Goal: Information Seeking & Learning: Learn about a topic

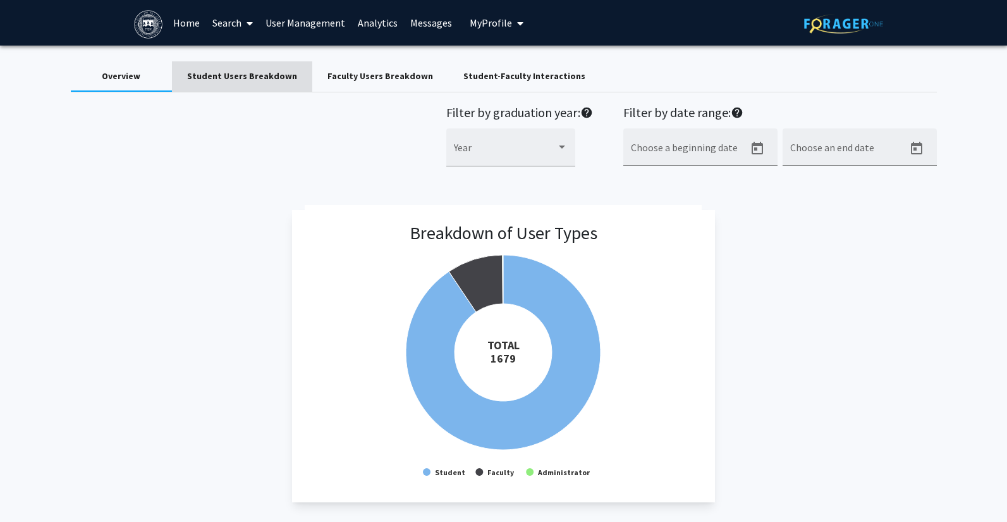
click at [266, 73] on div "Student Users Breakdown" at bounding box center [242, 76] width 110 height 13
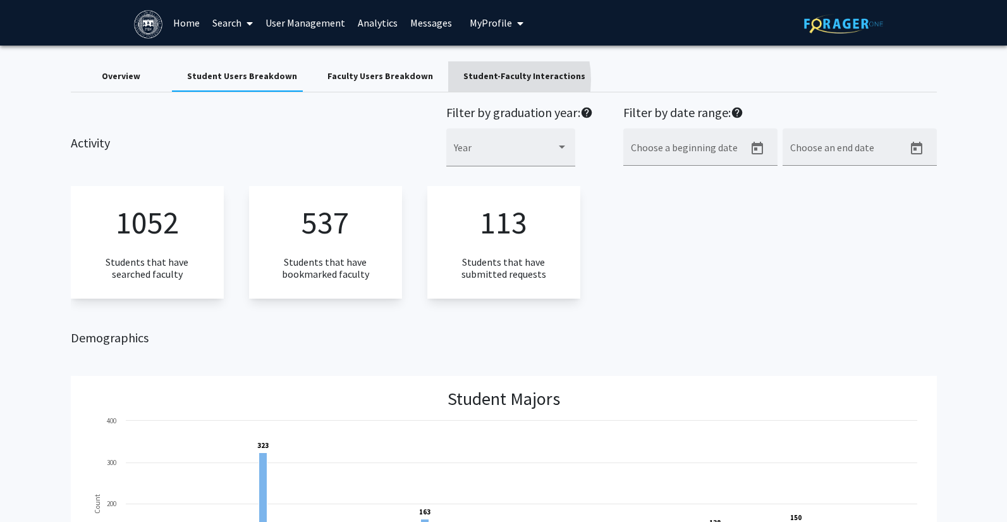
click at [464, 80] on div "Student-Faculty Interactions" at bounding box center [525, 76] width 122 height 13
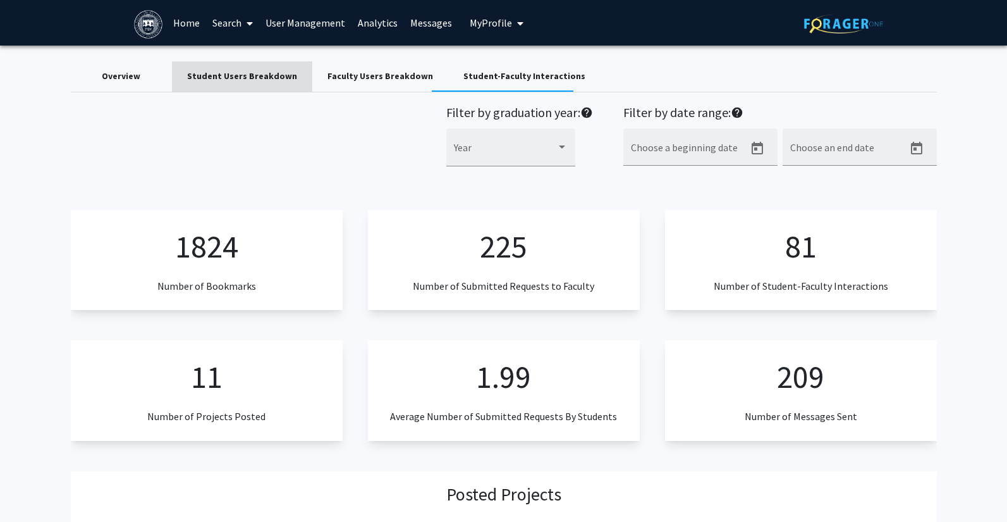
click at [252, 74] on div "Student Users Breakdown" at bounding box center [242, 76] width 110 height 13
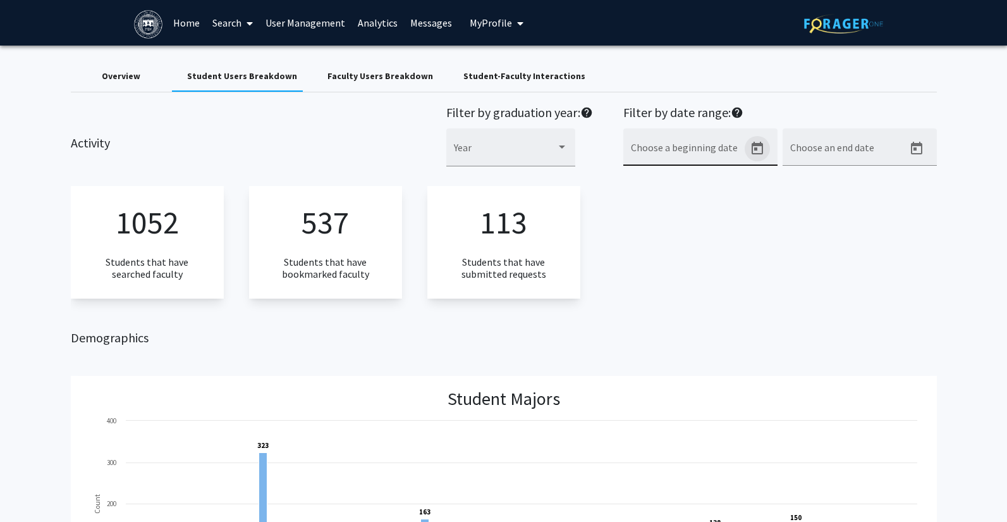
click at [758, 145] on icon "Open calendar" at bounding box center [757, 148] width 11 height 13
click at [765, 193] on button "Previous month" at bounding box center [768, 192] width 25 height 25
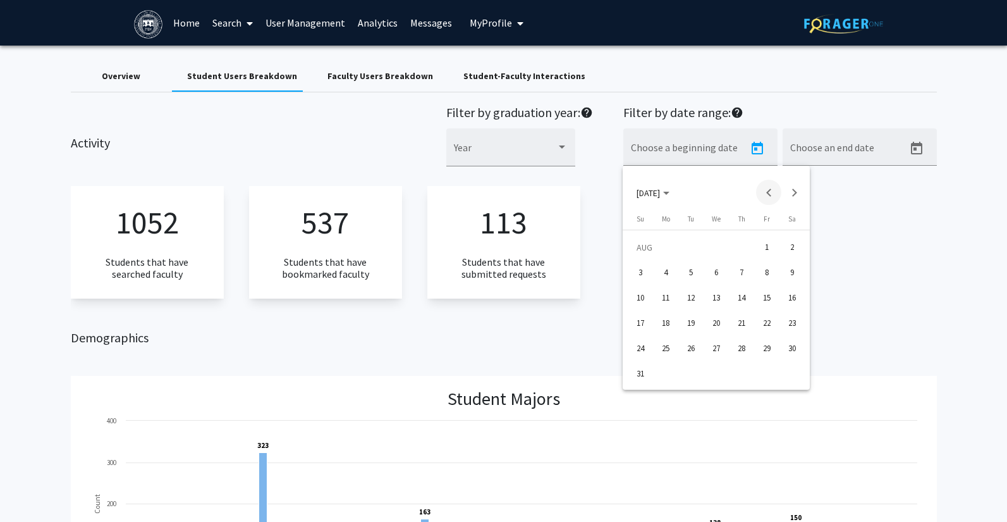
click at [765, 193] on button "Previous month" at bounding box center [768, 192] width 25 height 25
click at [680, 192] on button "[DATE]" at bounding box center [653, 192] width 53 height 25
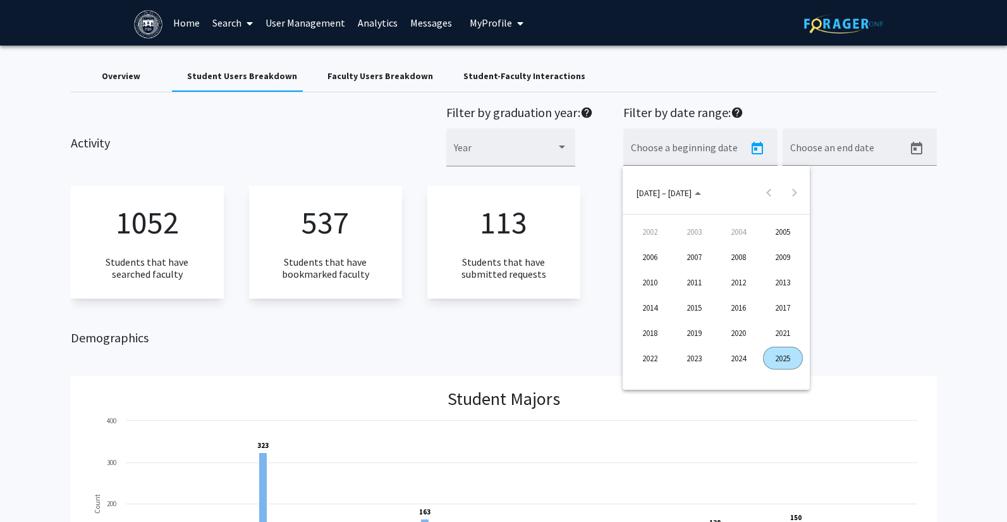
click at [774, 333] on div "2021" at bounding box center [783, 332] width 40 height 23
click at [649, 310] on div "SEP" at bounding box center [651, 307] width 40 height 23
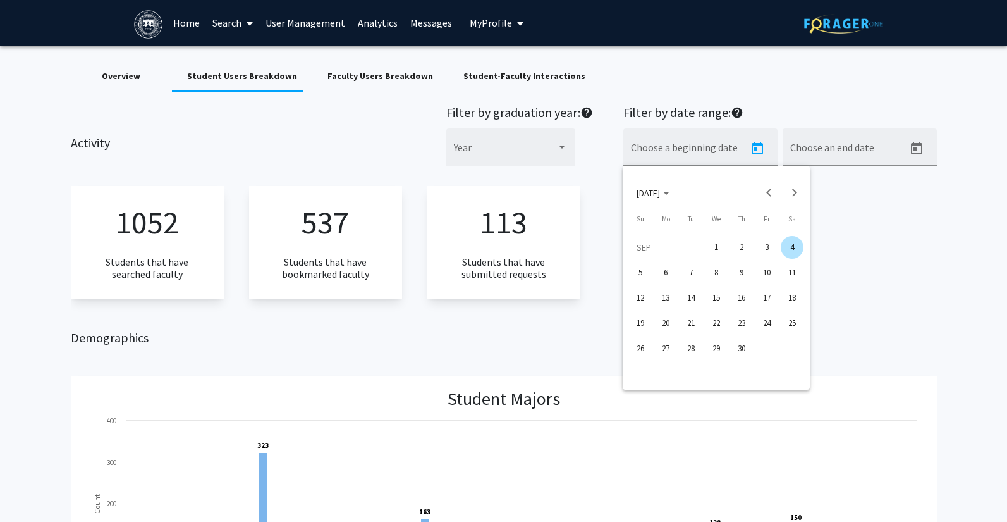
click at [854, 151] on div at bounding box center [503, 261] width 1007 height 522
click at [916, 149] on icon "Open calendar" at bounding box center [916, 148] width 11 height 13
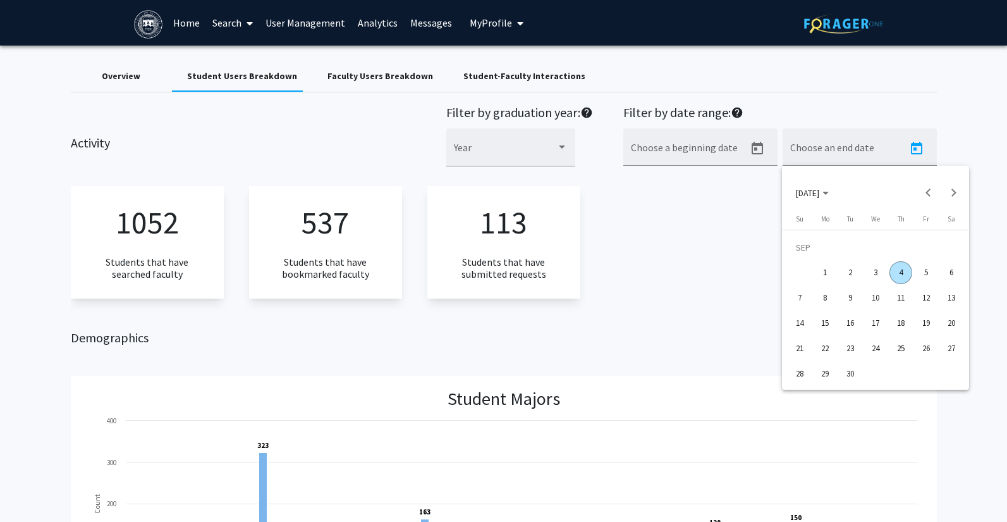
click at [899, 274] on div "4" at bounding box center [901, 272] width 23 height 23
type input "[DATE]"
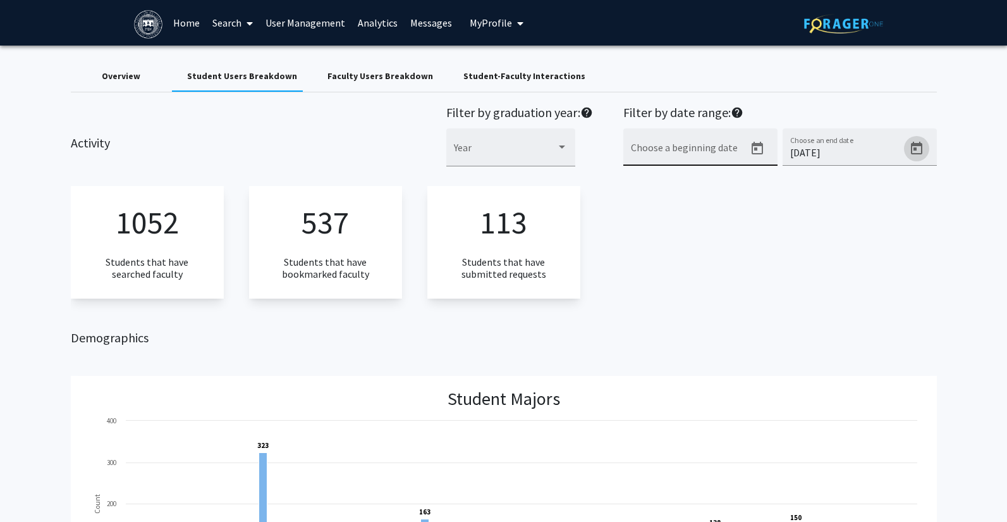
click at [755, 144] on icon "Open calendar" at bounding box center [757, 148] width 11 height 13
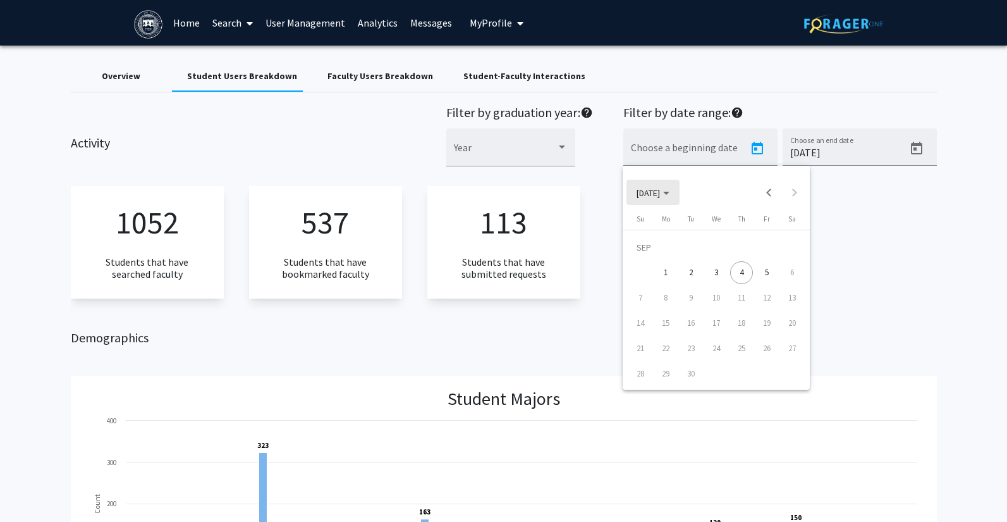
click at [670, 197] on span "[DATE]" at bounding box center [653, 191] width 33 height 11
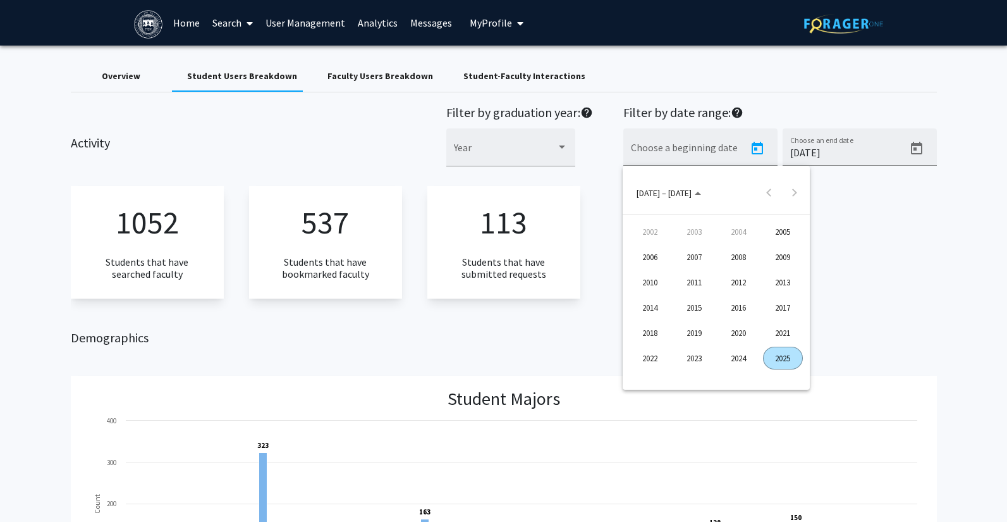
click at [774, 333] on div "2021" at bounding box center [783, 332] width 40 height 23
click at [650, 302] on div "SEP" at bounding box center [651, 307] width 40 height 23
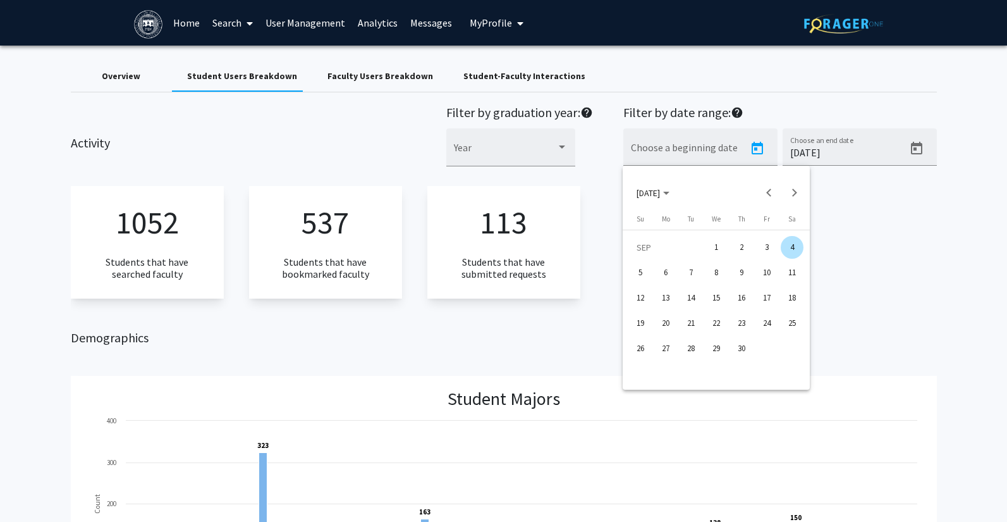
click at [790, 247] on div "4" at bounding box center [792, 247] width 23 height 23
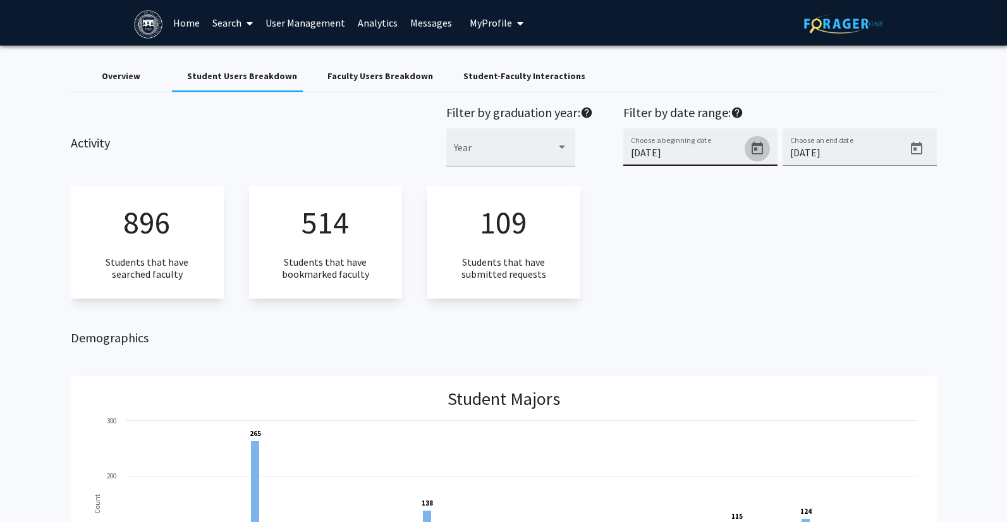
click at [753, 147] on icon "Open calendar" at bounding box center [757, 148] width 15 height 15
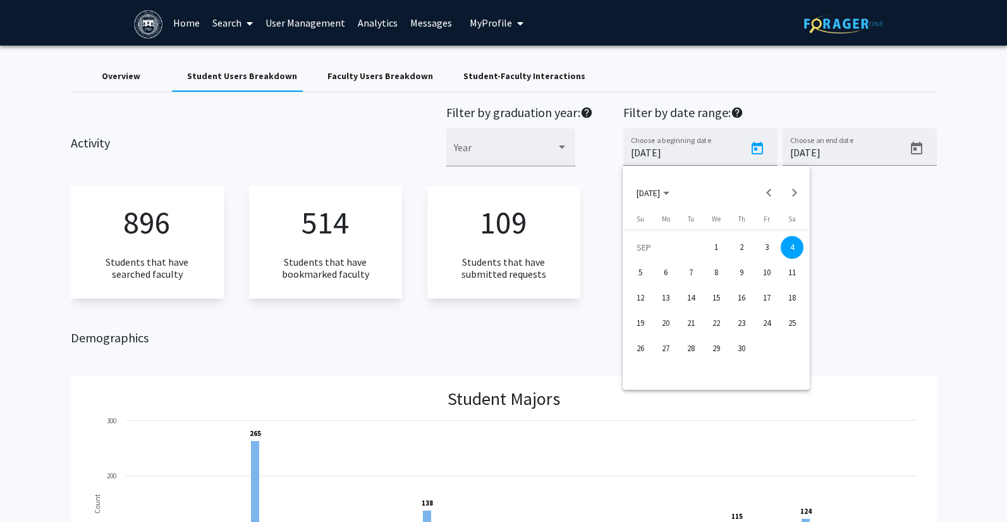
click at [712, 250] on div "1" at bounding box center [716, 247] width 23 height 23
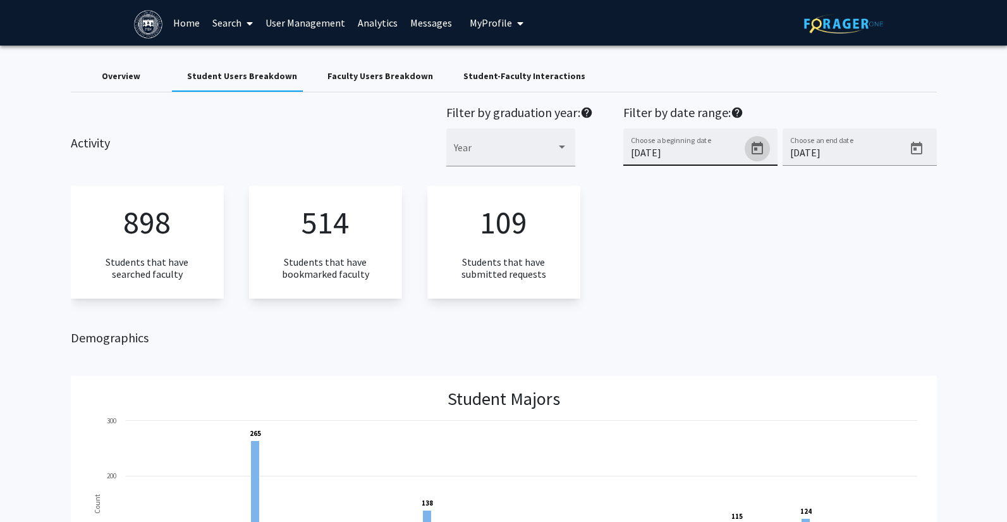
click at [758, 147] on icon "Open calendar" at bounding box center [757, 148] width 15 height 15
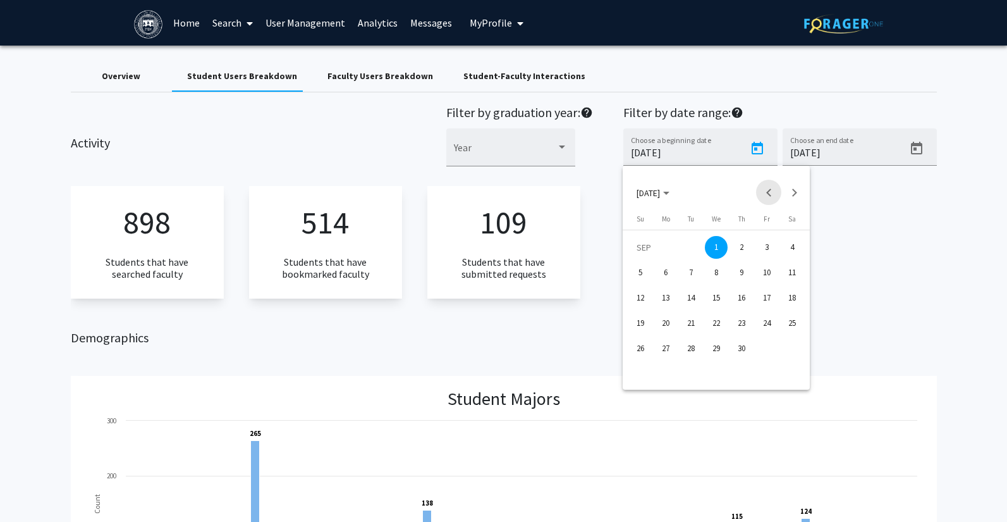
click at [767, 195] on button "Previous month" at bounding box center [768, 192] width 25 height 25
click at [647, 267] on div "1" at bounding box center [640, 272] width 23 height 23
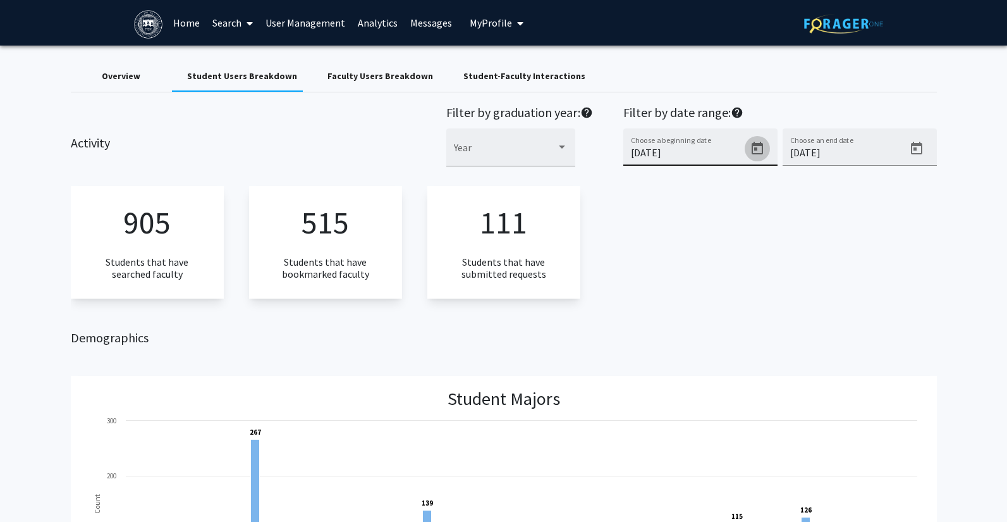
click at [752, 151] on icon "Open calendar" at bounding box center [757, 148] width 11 height 13
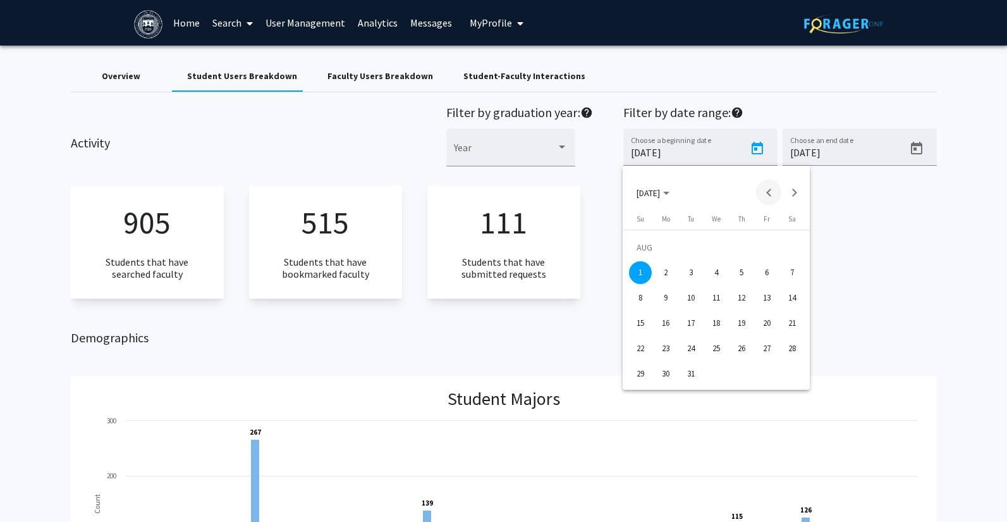
click at [770, 190] on button "Previous month" at bounding box center [768, 192] width 25 height 25
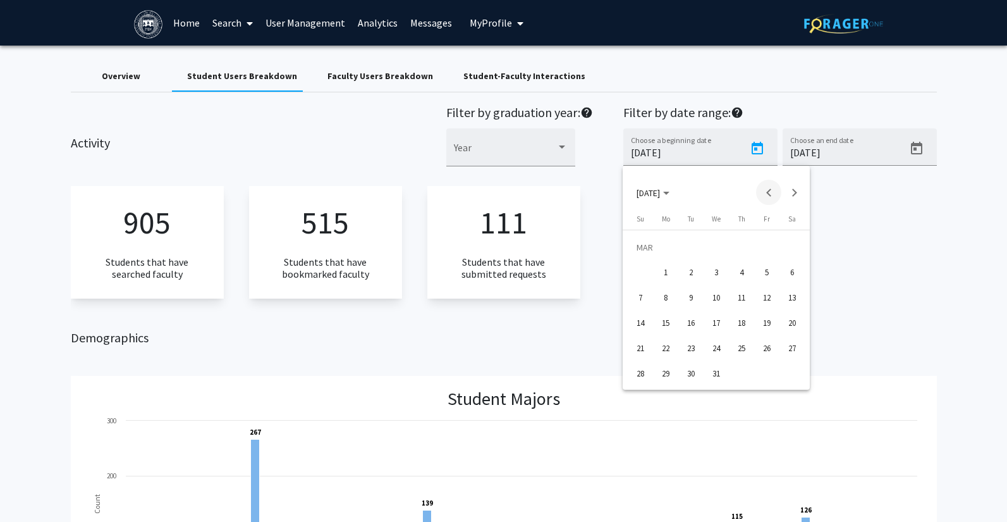
click at [770, 190] on button "Previous month" at bounding box center [768, 192] width 25 height 25
click at [759, 251] on div "1" at bounding box center [767, 247] width 23 height 23
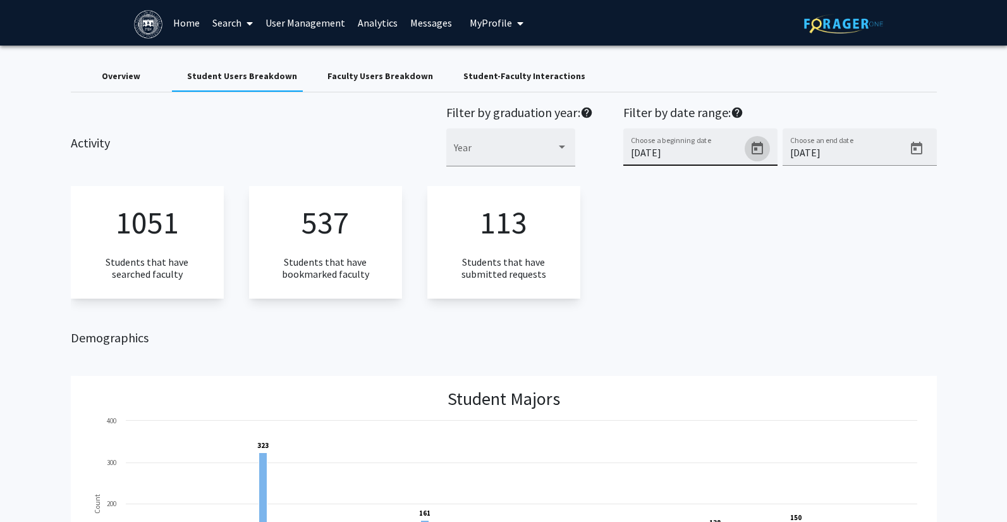
click at [760, 151] on icon "Open calendar" at bounding box center [757, 148] width 15 height 15
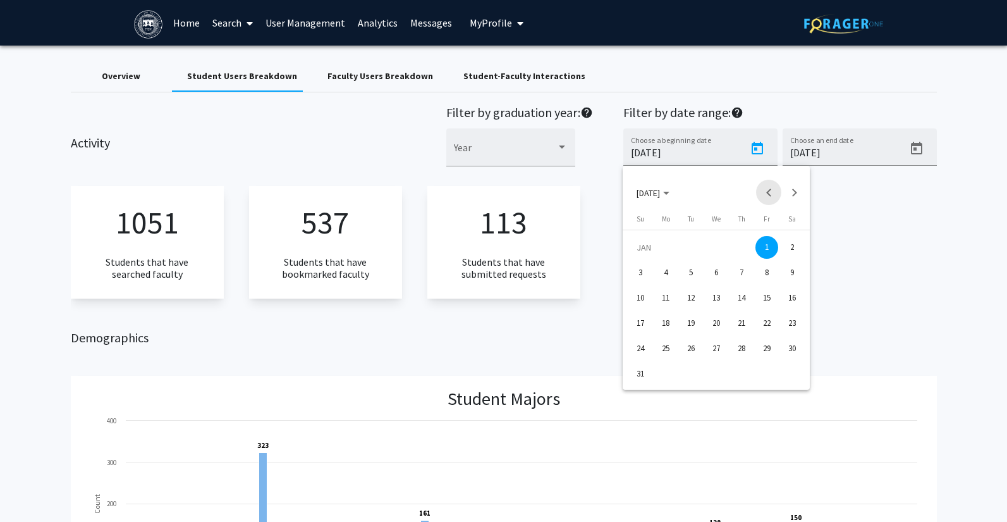
click at [770, 197] on button "Previous month" at bounding box center [768, 192] width 25 height 25
click at [689, 278] on div "1" at bounding box center [691, 272] width 23 height 23
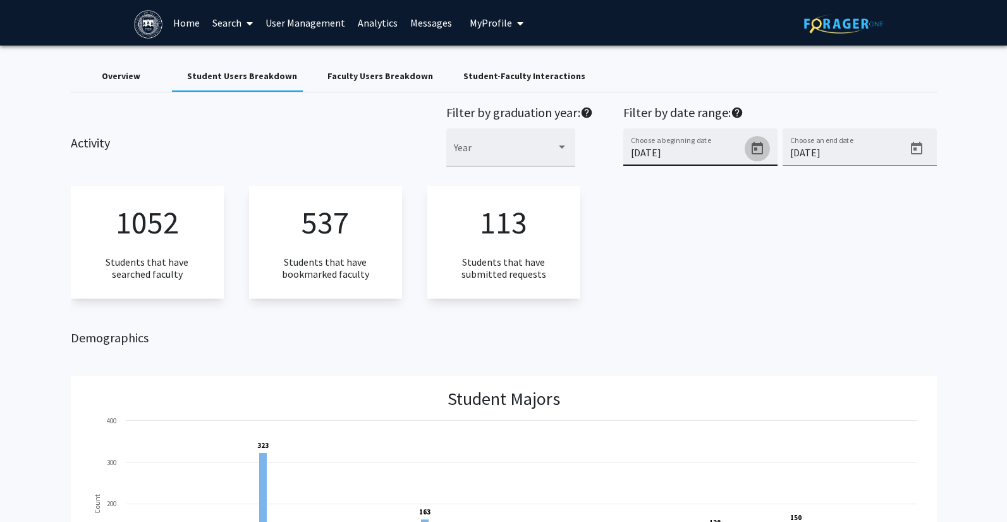
click at [752, 151] on icon "Open calendar" at bounding box center [757, 148] width 11 height 13
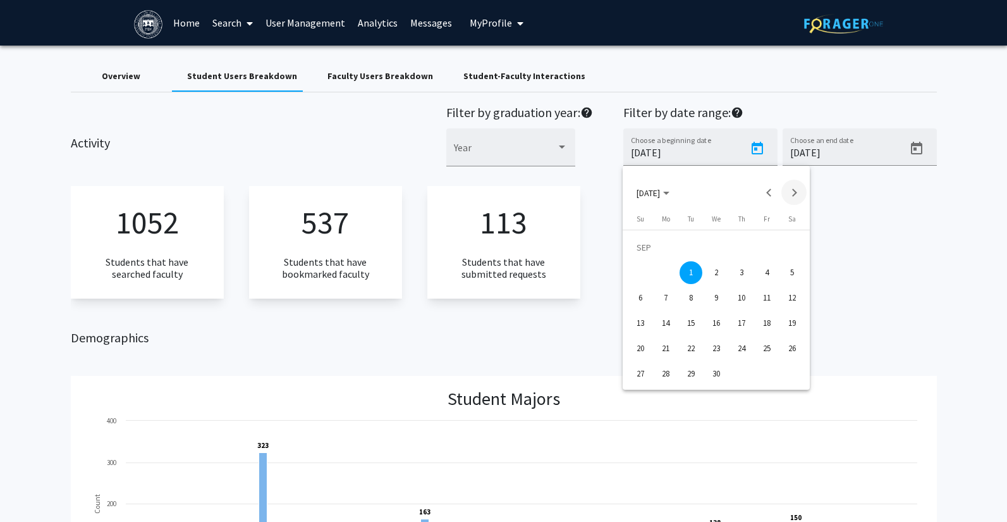
click at [791, 194] on button "Next month" at bounding box center [794, 192] width 25 height 25
click at [739, 245] on div "1" at bounding box center [741, 247] width 23 height 23
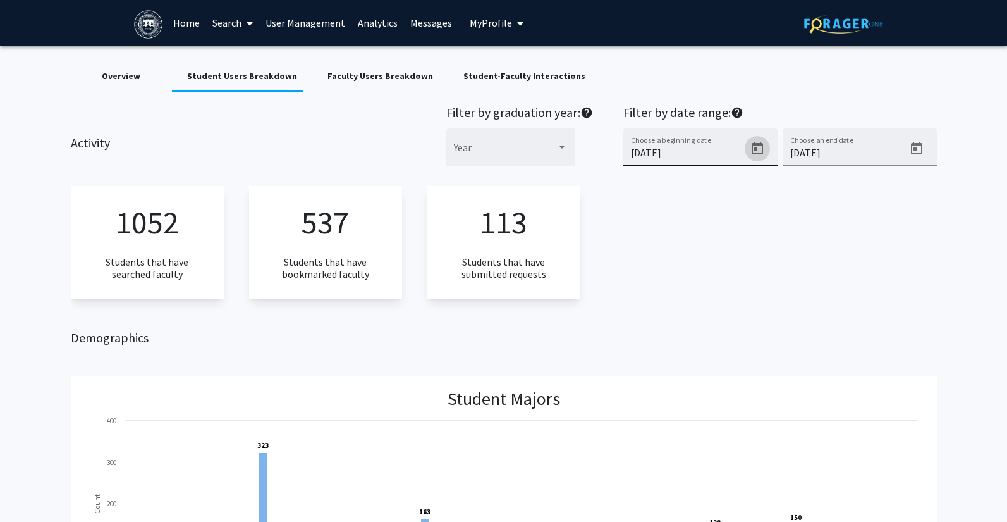
click at [761, 151] on icon "Open calendar" at bounding box center [757, 148] width 15 height 15
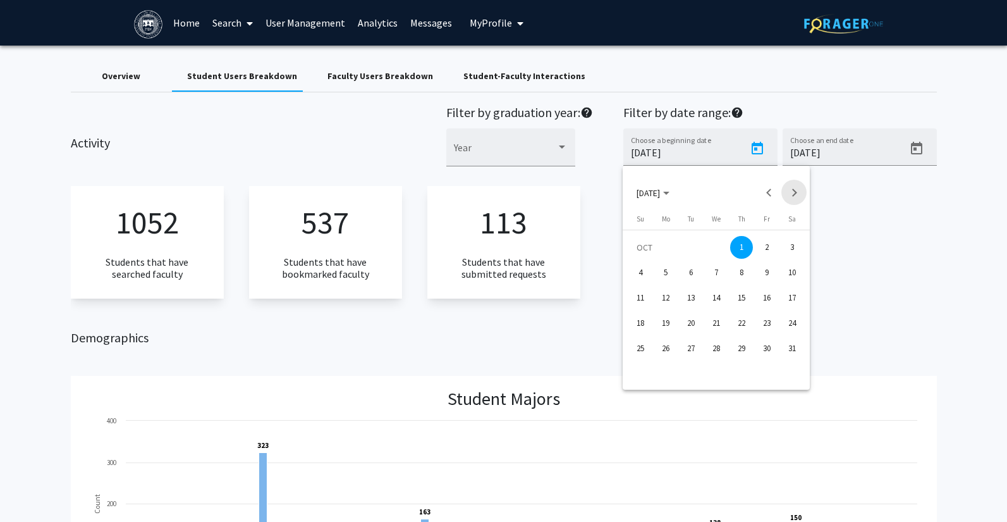
click at [789, 193] on button "Next month" at bounding box center [794, 192] width 25 height 25
click at [637, 276] on div "1" at bounding box center [640, 272] width 23 height 23
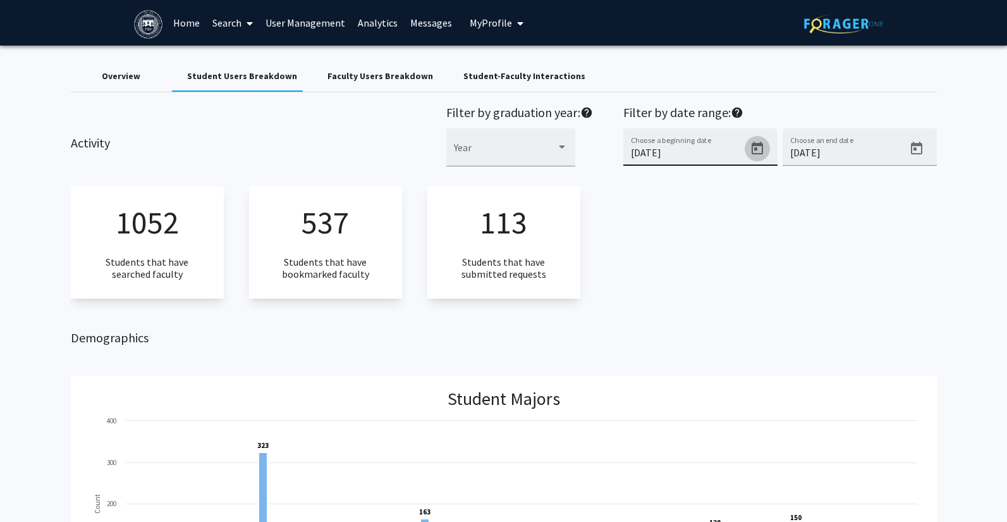
click at [760, 145] on icon "Open calendar" at bounding box center [757, 148] width 11 height 13
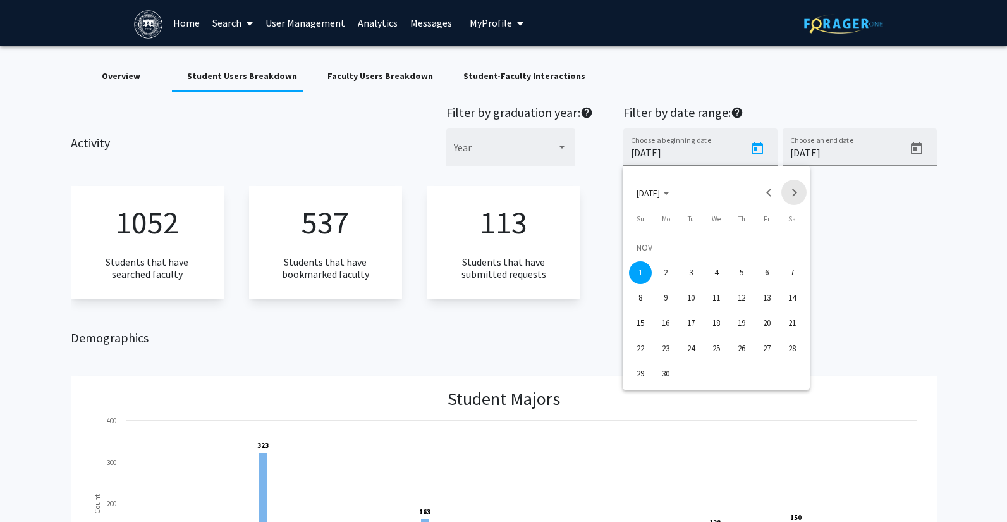
click at [794, 199] on button "Next month" at bounding box center [794, 192] width 25 height 25
click at [693, 271] on div "1" at bounding box center [691, 272] width 23 height 23
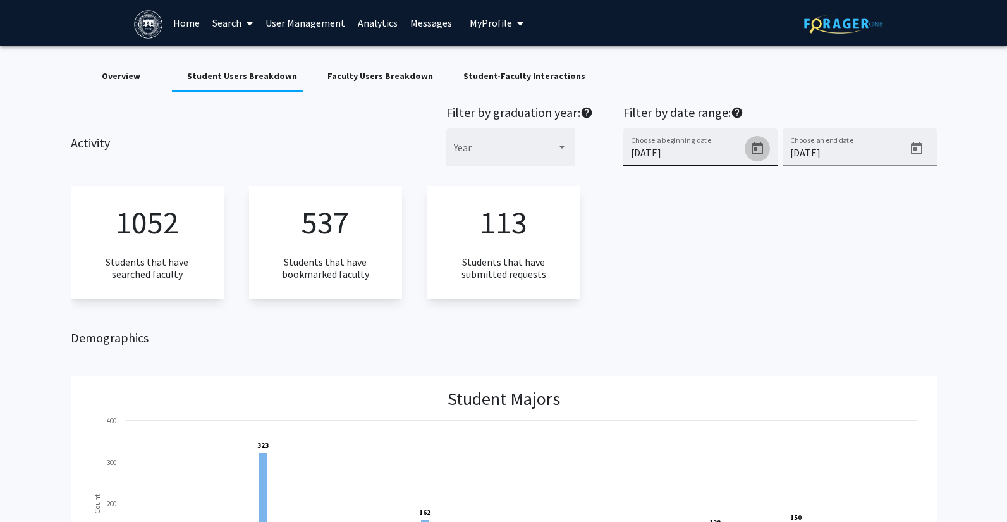
click at [760, 149] on icon "Open calendar" at bounding box center [757, 148] width 15 height 15
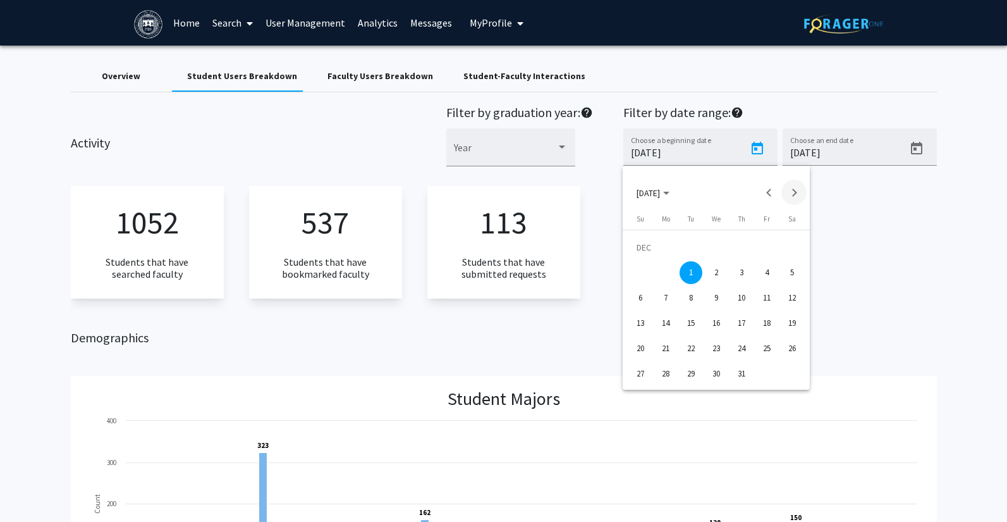
click at [791, 197] on button "Next month" at bounding box center [794, 192] width 25 height 25
click at [770, 245] on div "1" at bounding box center [767, 247] width 23 height 23
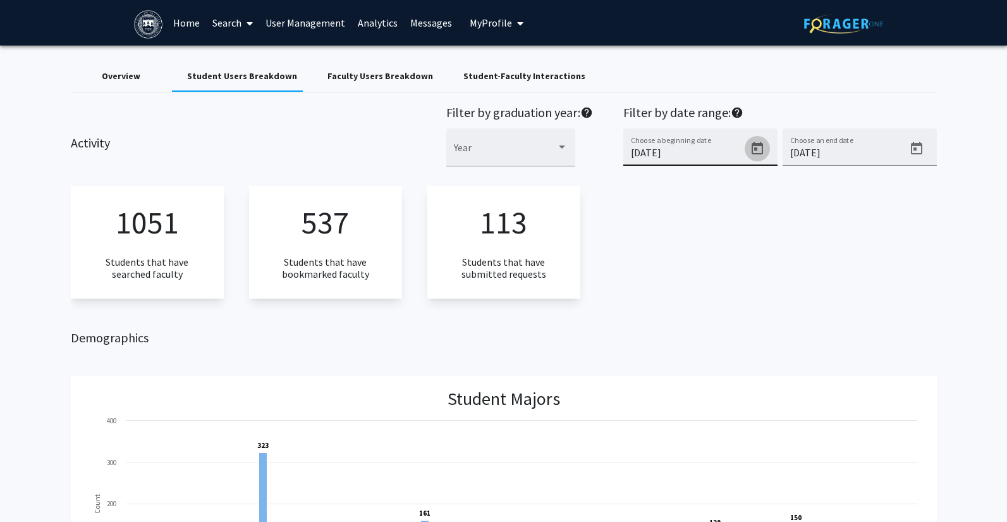
click at [758, 151] on icon "Open calendar" at bounding box center [757, 148] width 15 height 15
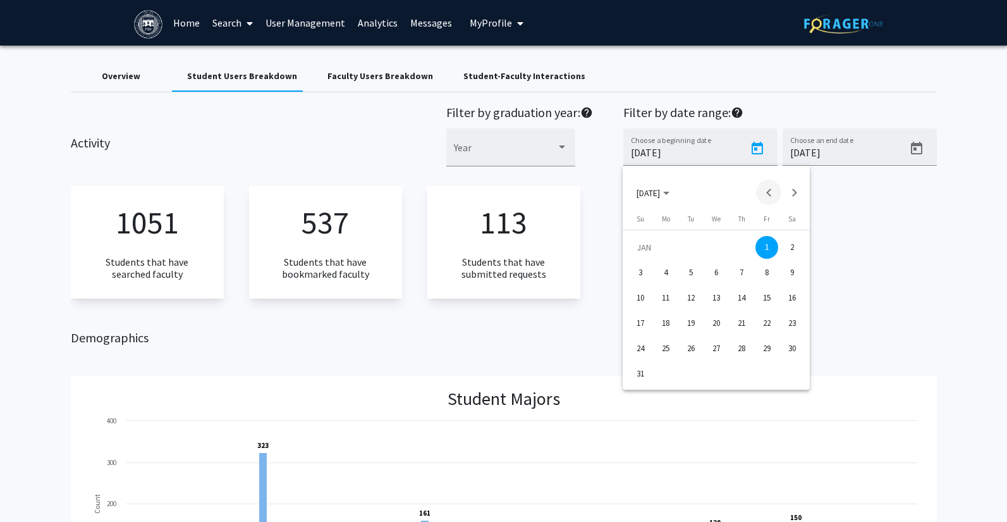
click at [771, 194] on button "Previous month" at bounding box center [768, 192] width 25 height 25
click at [691, 272] on div "1" at bounding box center [691, 272] width 23 height 23
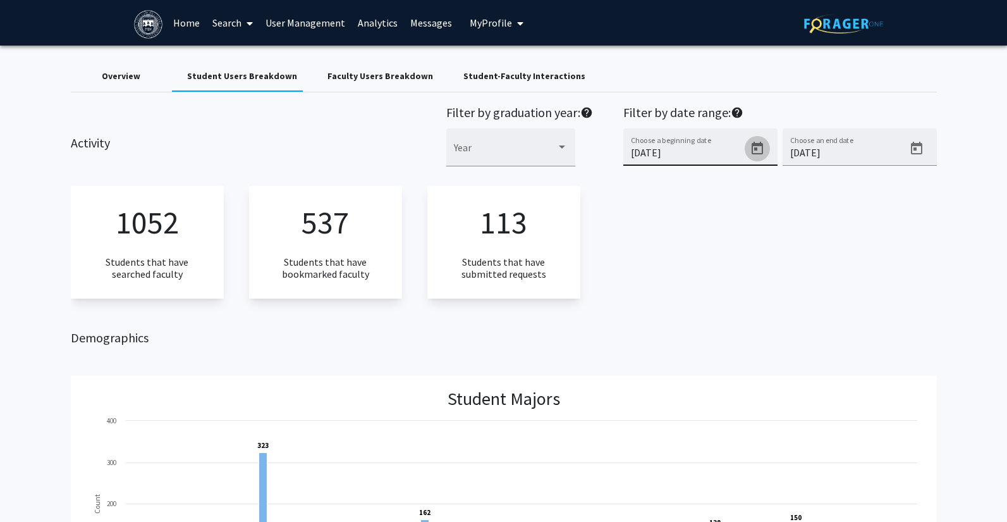
click at [754, 149] on icon "Open calendar" at bounding box center [757, 148] width 11 height 13
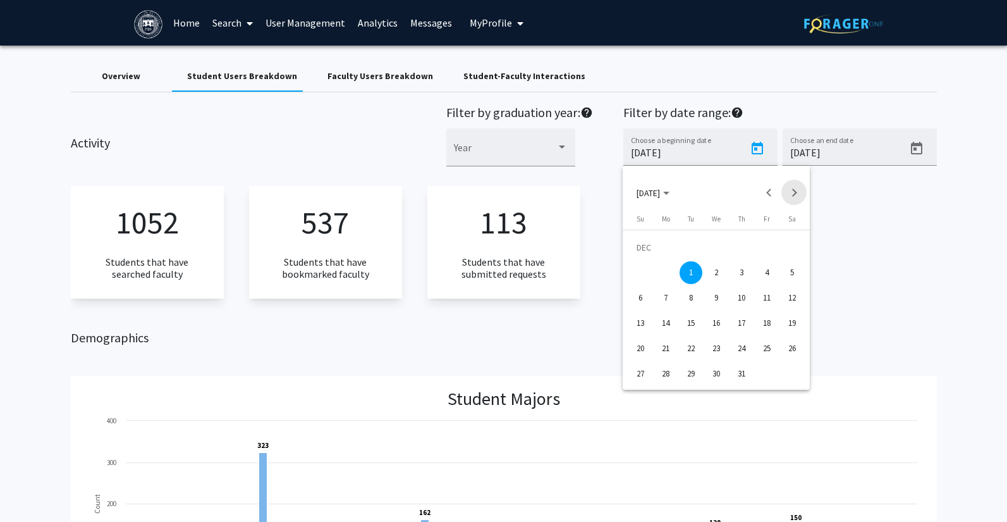
click at [791, 194] on button "Next month" at bounding box center [794, 192] width 25 height 25
click at [767, 245] on div "1" at bounding box center [767, 247] width 23 height 23
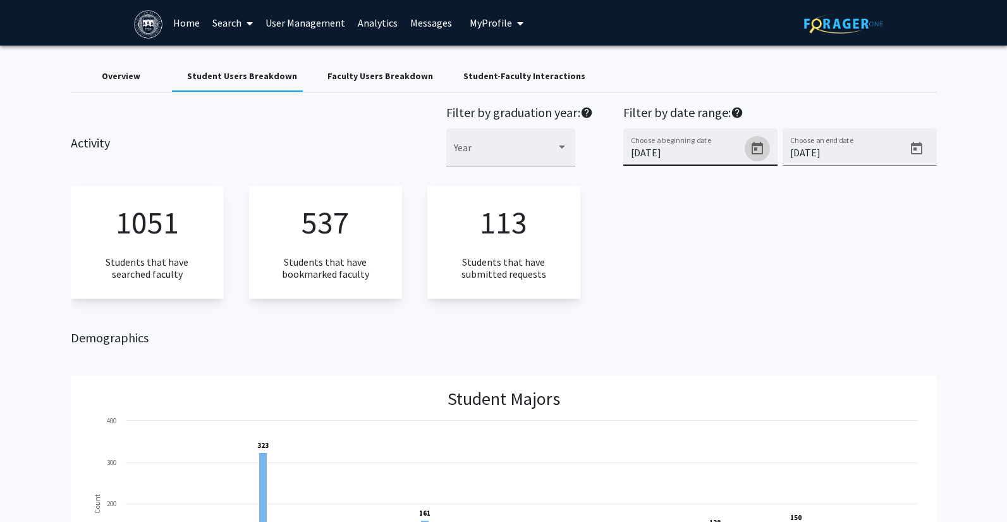
click at [759, 154] on icon "Open calendar" at bounding box center [757, 148] width 11 height 13
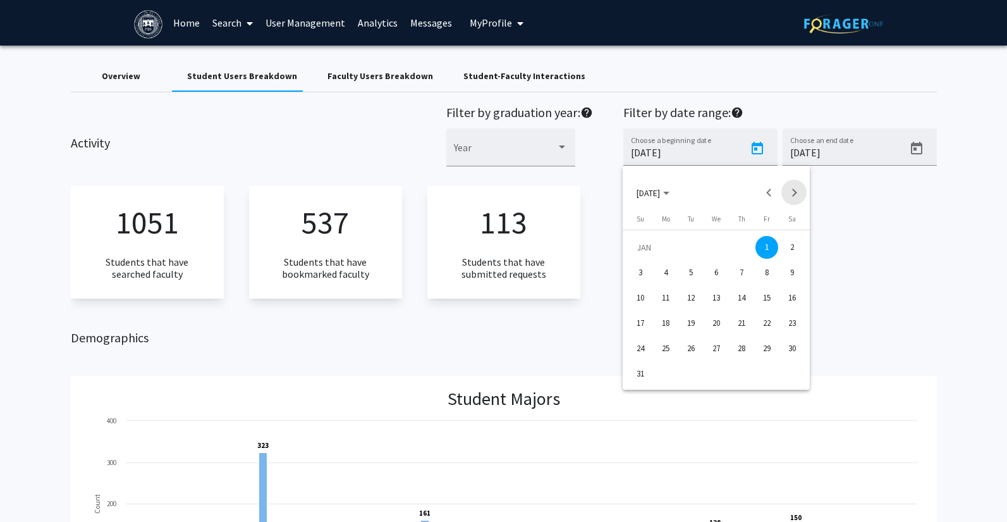
click at [789, 196] on button "Next month" at bounding box center [794, 192] width 25 height 25
click at [660, 274] on div "1" at bounding box center [666, 272] width 23 height 23
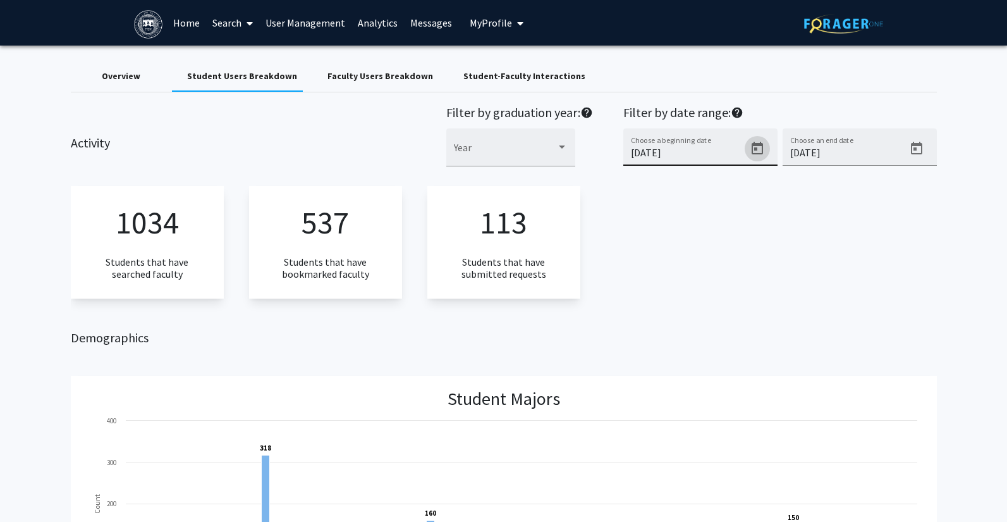
click at [768, 149] on button "Open calendar" at bounding box center [757, 148] width 25 height 25
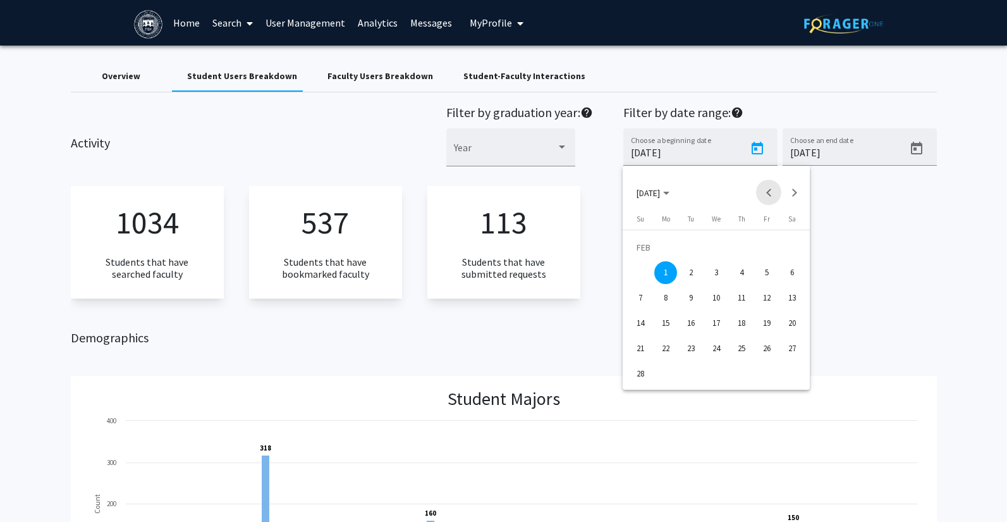
click at [772, 192] on button "Previous month" at bounding box center [768, 192] width 25 height 25
click at [765, 248] on div "1" at bounding box center [767, 247] width 23 height 23
type input "[DATE]"
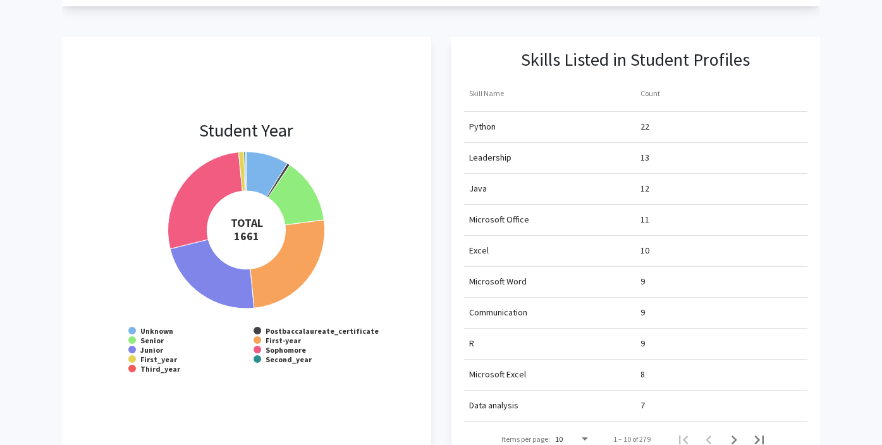
scroll to position [1018, 0]
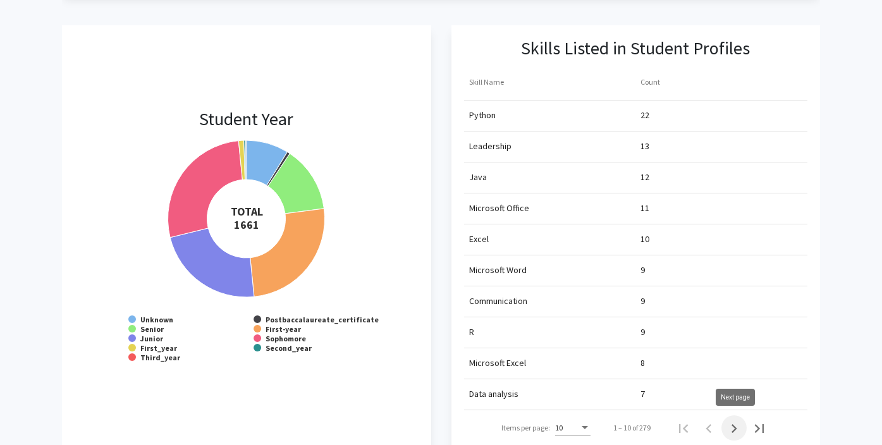
click at [734, 433] on icon "Next page" at bounding box center [734, 429] width 18 height 18
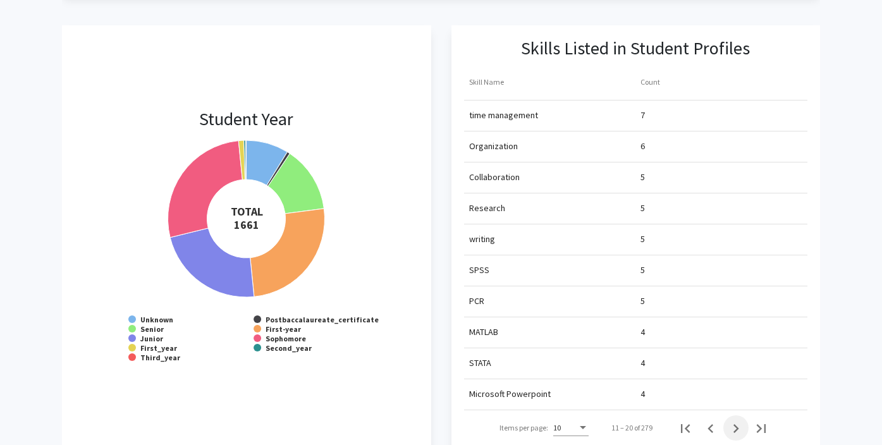
click at [734, 433] on icon "Next page" at bounding box center [736, 429] width 18 height 18
click at [706, 429] on icon "Previous page" at bounding box center [711, 429] width 18 height 18
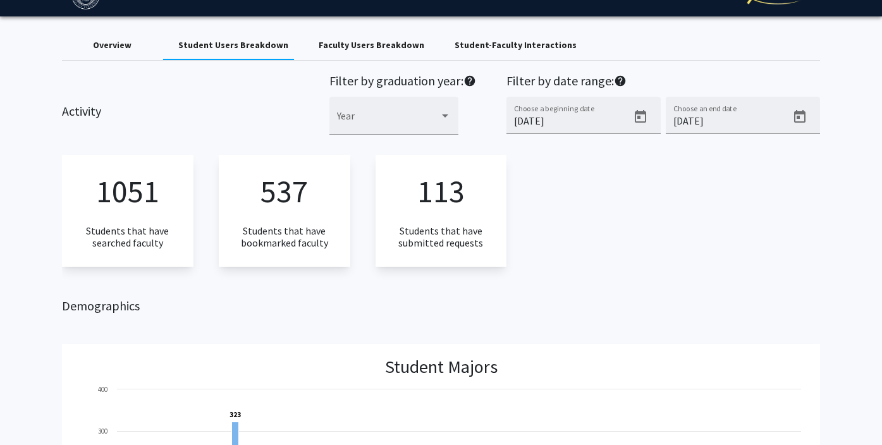
scroll to position [0, 0]
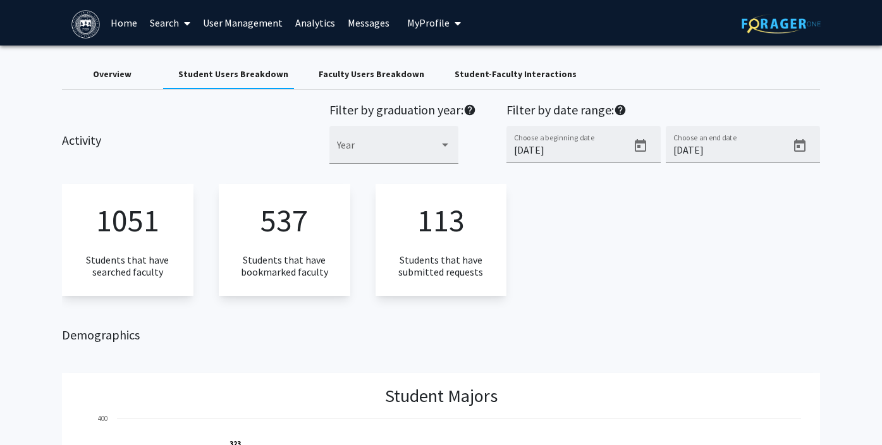
click at [459, 77] on div "Student-Faculty Interactions" at bounding box center [516, 74] width 122 height 13
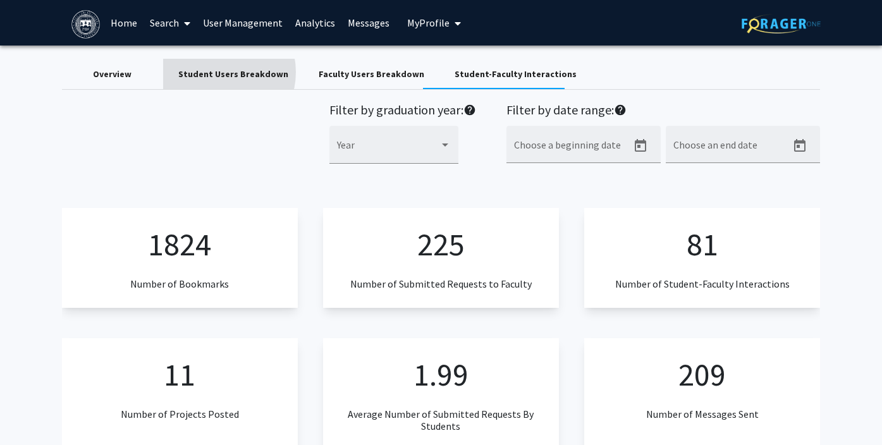
click at [215, 73] on div "Student Users Breakdown" at bounding box center [233, 74] width 110 height 13
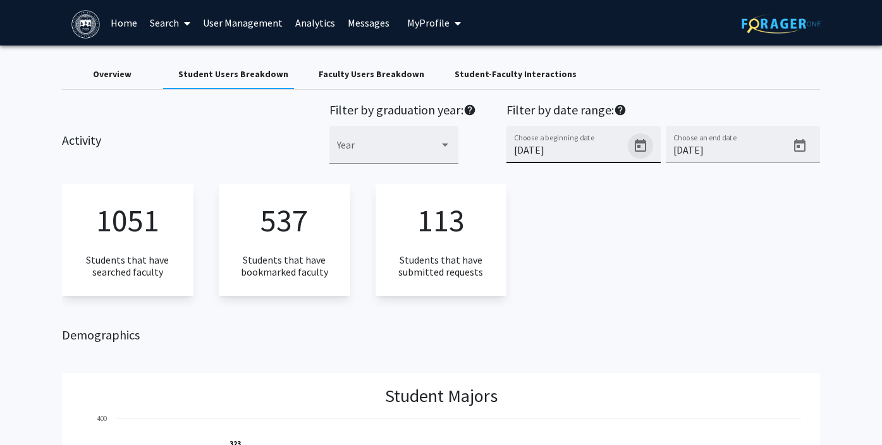
click at [636, 144] on icon "Open calendar" at bounding box center [640, 145] width 11 height 13
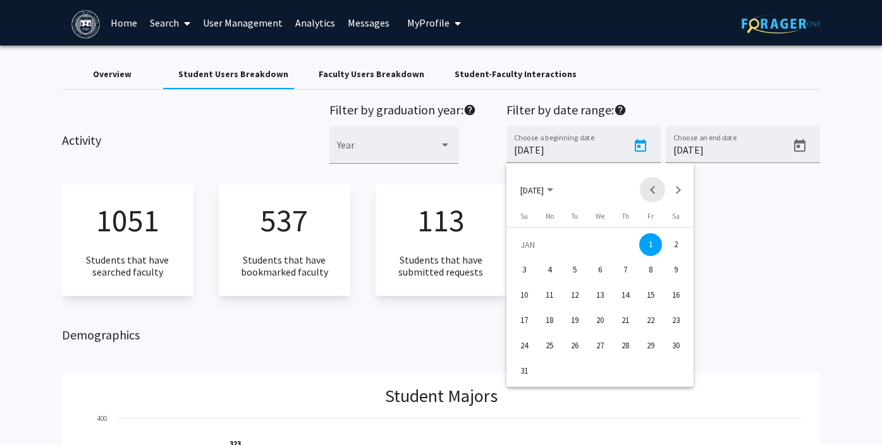
click at [655, 191] on button "Previous month" at bounding box center [652, 189] width 25 height 25
click at [526, 263] on div "1" at bounding box center [524, 270] width 23 height 23
type input "[DATE]"
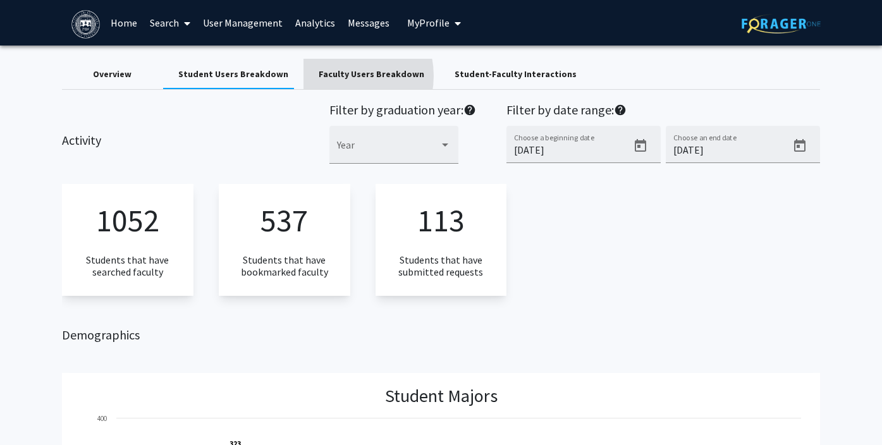
click at [329, 76] on div "Faculty Users Breakdown" at bounding box center [372, 74] width 106 height 13
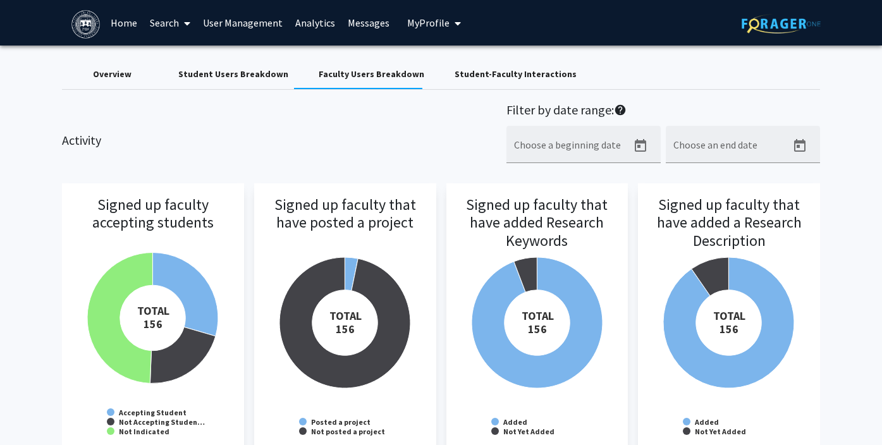
click at [317, 23] on link "Analytics" at bounding box center [315, 23] width 52 height 44
click at [269, 19] on link "User Management" at bounding box center [243, 23] width 92 height 44
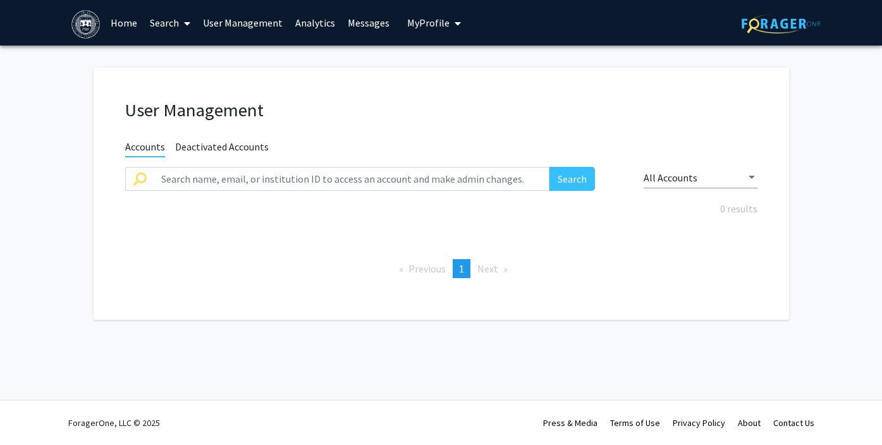
click at [253, 27] on link "User Management" at bounding box center [243, 23] width 92 height 44
click at [304, 25] on link "Analytics" at bounding box center [315, 23] width 52 height 44
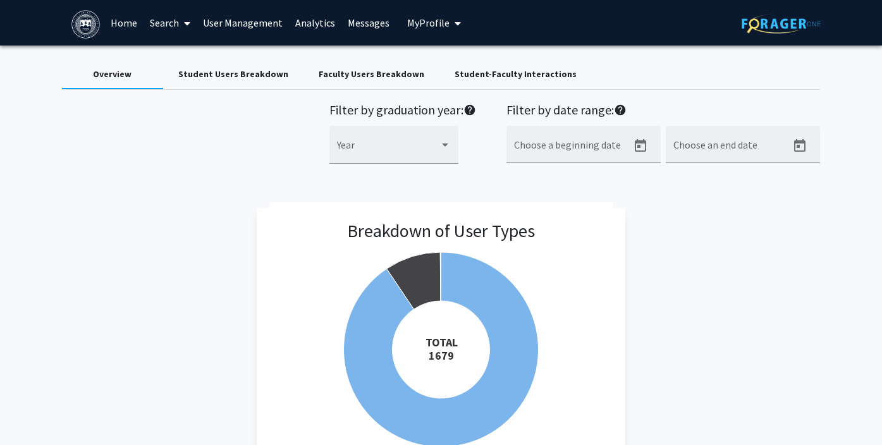
click at [116, 22] on link "Home" at bounding box center [123, 23] width 39 height 44
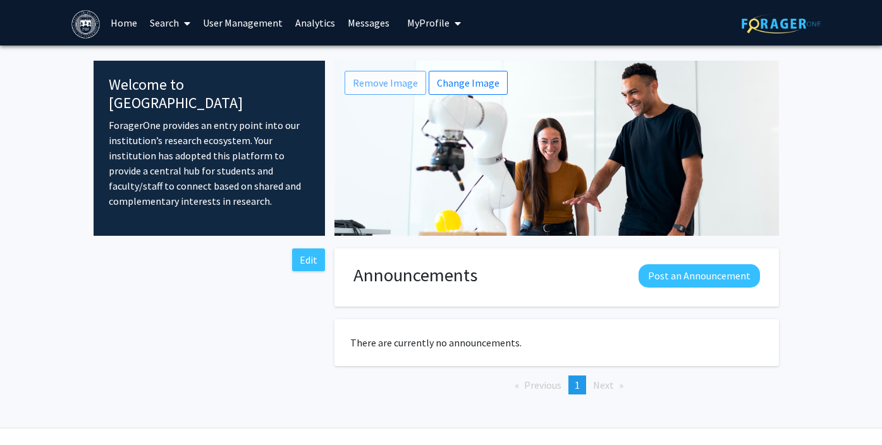
click at [166, 26] on link "Search" at bounding box center [170, 23] width 53 height 44
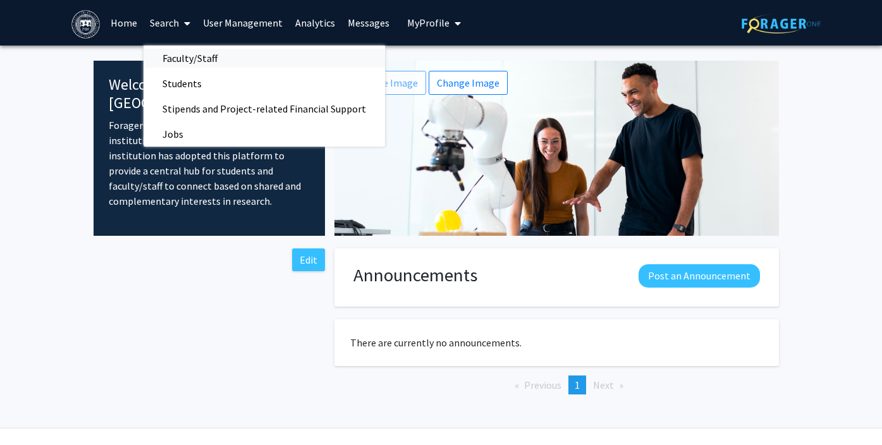
click at [162, 57] on span "Faculty/Staff" at bounding box center [190, 58] width 93 height 25
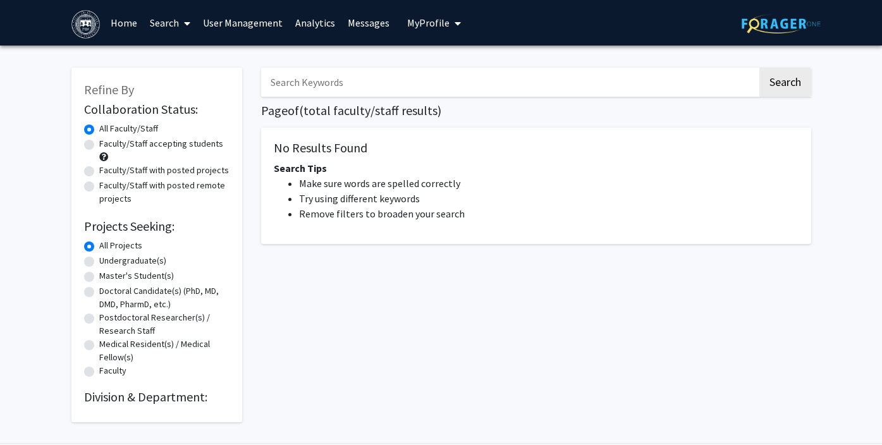
click at [185, 24] on icon at bounding box center [187, 23] width 6 height 10
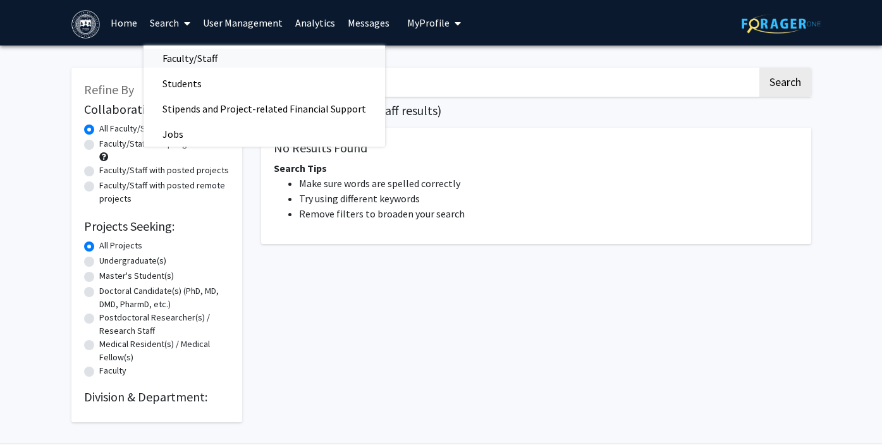
click at [173, 56] on span "Faculty/Staff" at bounding box center [190, 58] width 93 height 25
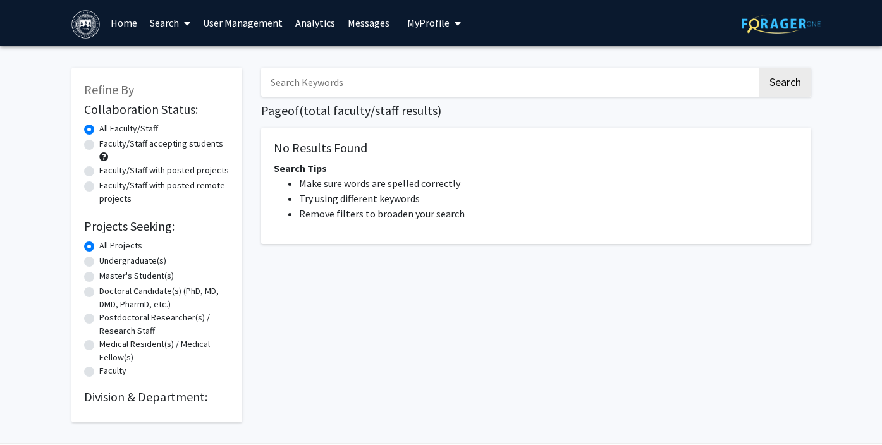
click at [169, 18] on link "Search" at bounding box center [170, 23] width 53 height 44
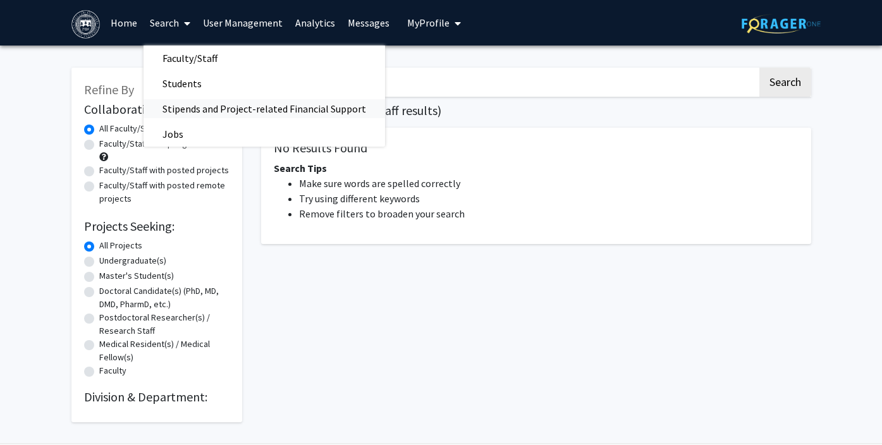
click at [163, 108] on span "Stipends and Project-related Financial Support" at bounding box center [265, 108] width 242 height 25
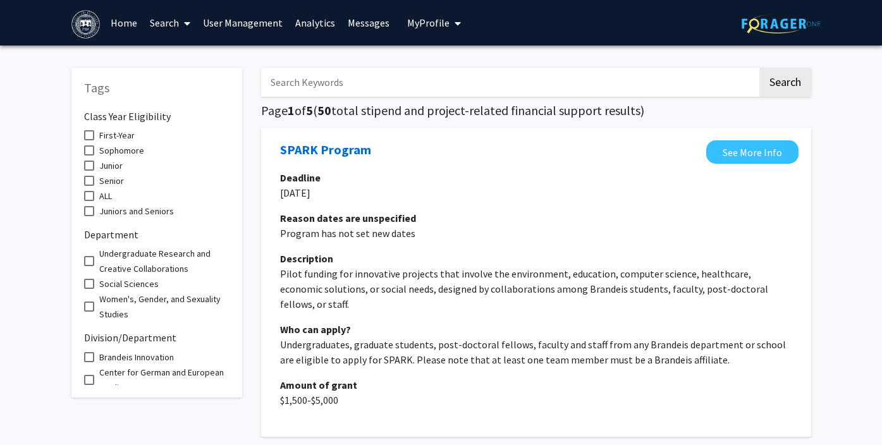
click at [176, 19] on link "Search" at bounding box center [170, 23] width 53 height 44
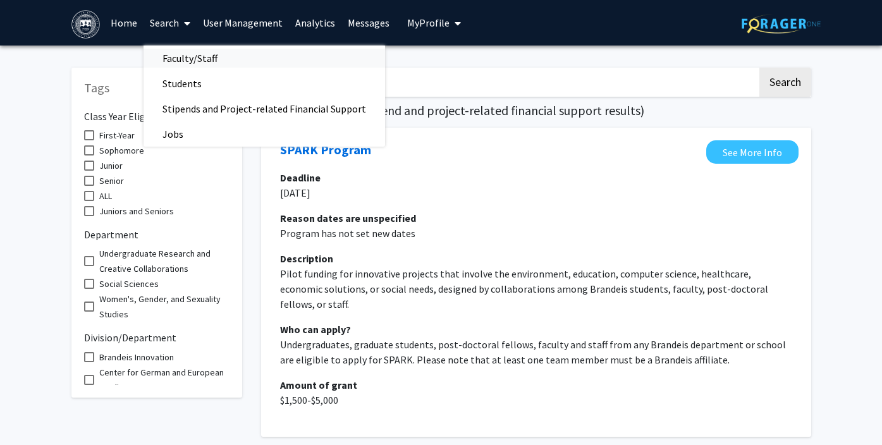
click at [172, 60] on span "Faculty/Staff" at bounding box center [190, 58] width 93 height 25
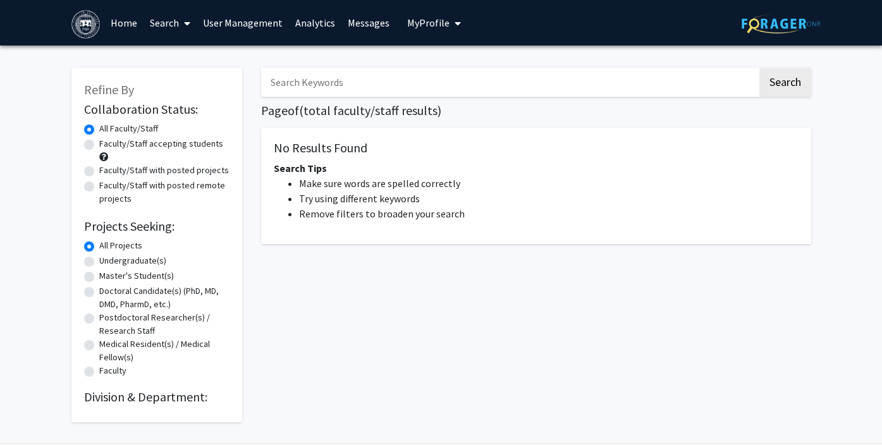
click at [168, 28] on link "Search" at bounding box center [170, 23] width 53 height 44
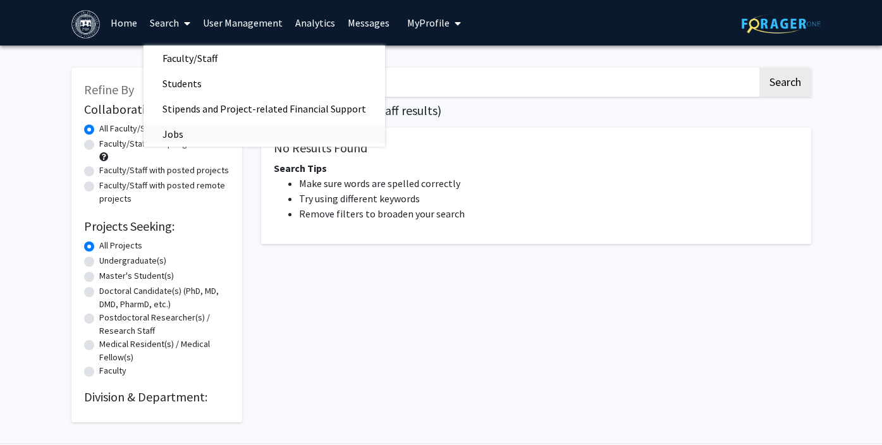
click at [166, 137] on span "Jobs" at bounding box center [173, 133] width 59 height 25
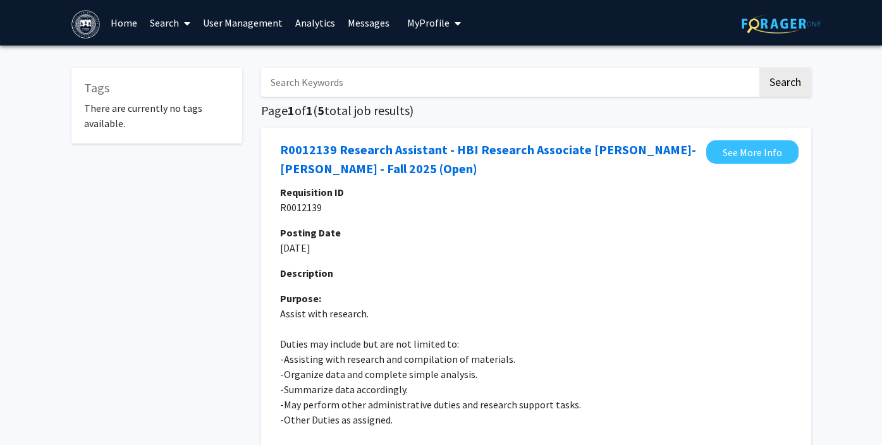
click at [161, 27] on link "Search" at bounding box center [170, 23] width 53 height 44
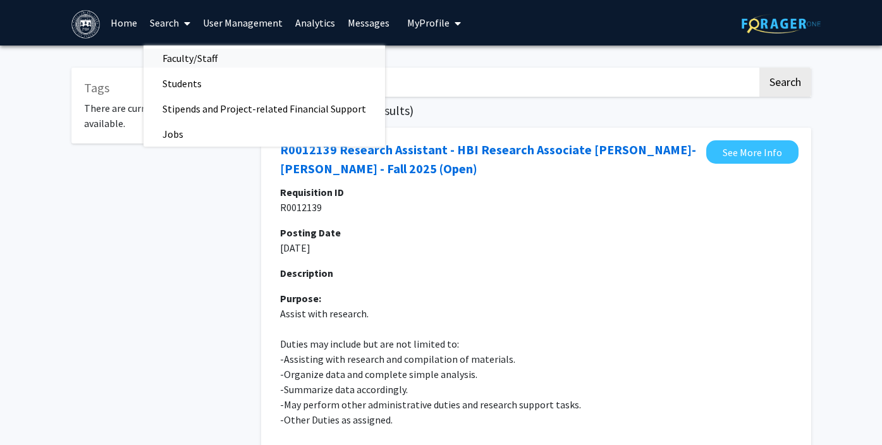
click at [161, 58] on span "Faculty/Staff" at bounding box center [190, 58] width 93 height 25
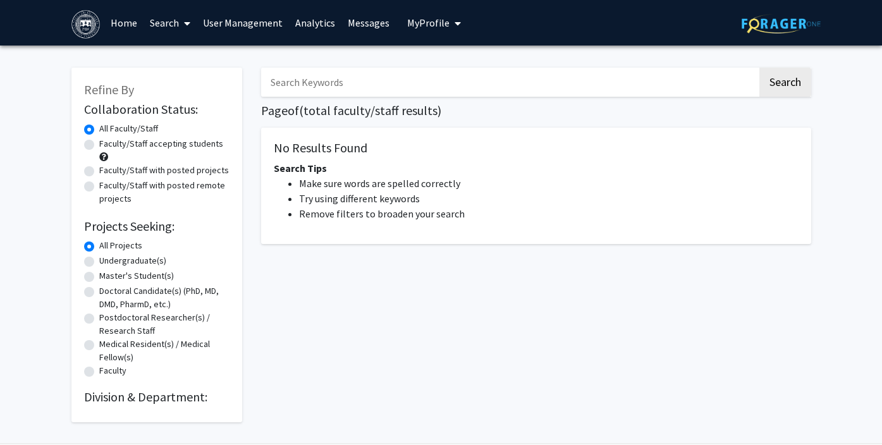
click at [434, 23] on span "My Profile" at bounding box center [428, 22] width 42 height 13
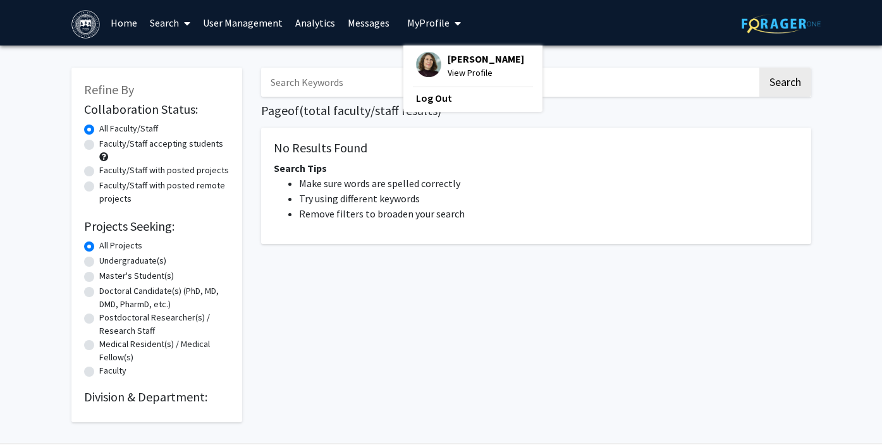
click at [448, 63] on span "[PERSON_NAME]" at bounding box center [486, 59] width 77 height 14
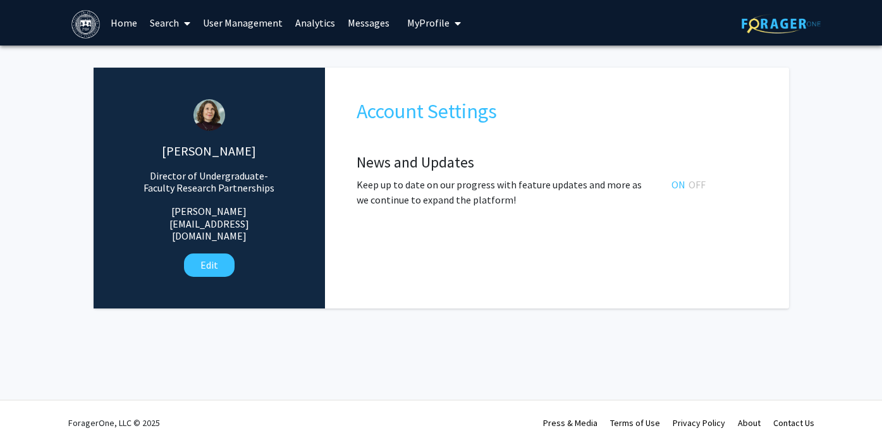
click at [423, 20] on span "My Profile" at bounding box center [428, 22] width 42 height 13
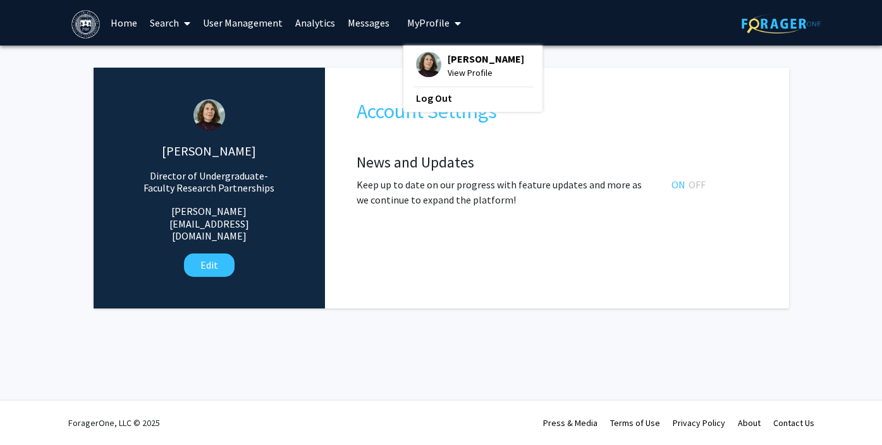
click at [450, 72] on span "View Profile" at bounding box center [486, 73] width 77 height 14
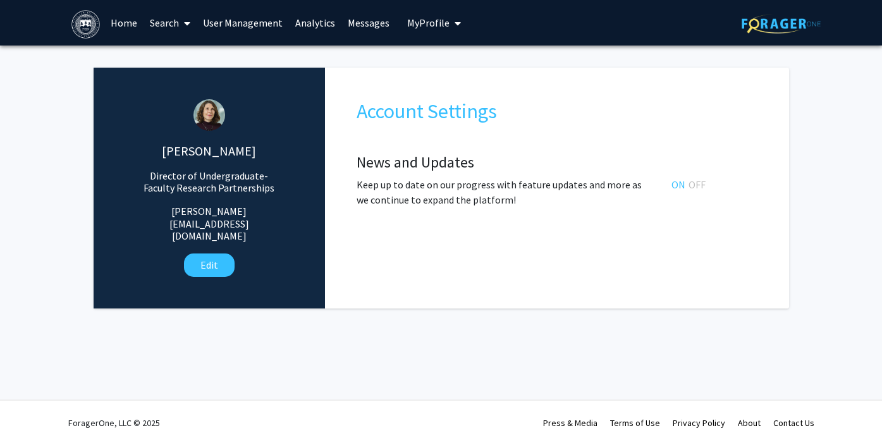
click at [455, 20] on icon "My profile dropdown to access profile and logout" at bounding box center [458, 23] width 6 height 10
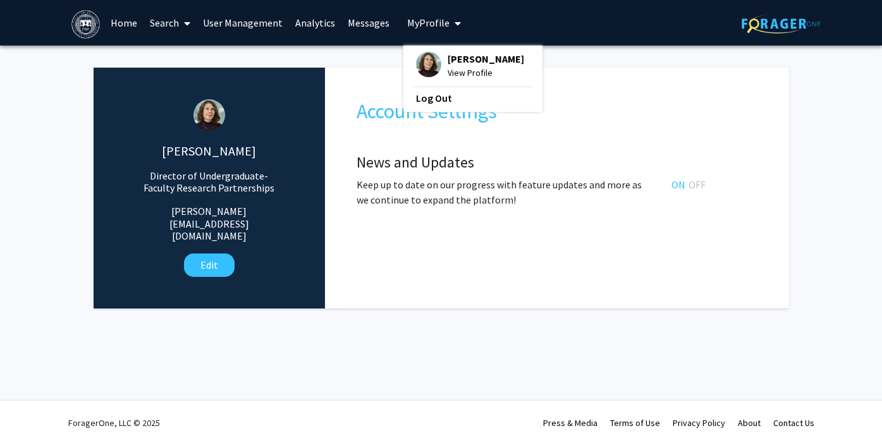
click at [452, 62] on span "[PERSON_NAME]" at bounding box center [486, 59] width 77 height 14
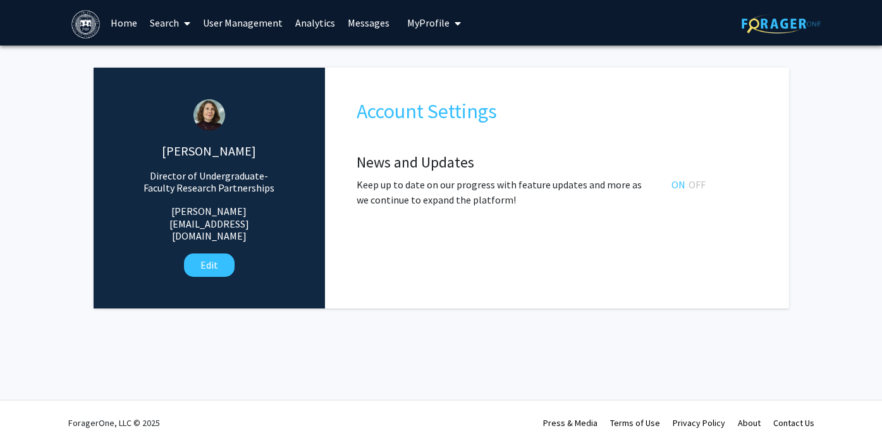
click at [240, 21] on link "User Management" at bounding box center [243, 23] width 92 height 44
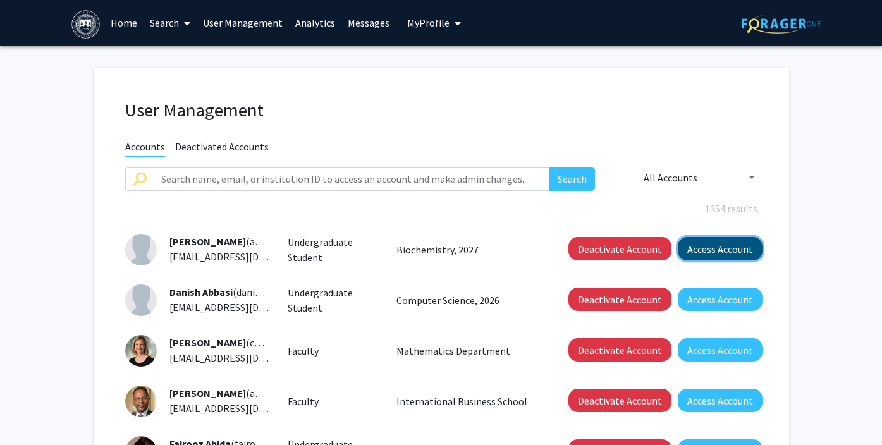
click at [734, 248] on button "Access Account" at bounding box center [720, 248] width 85 height 23
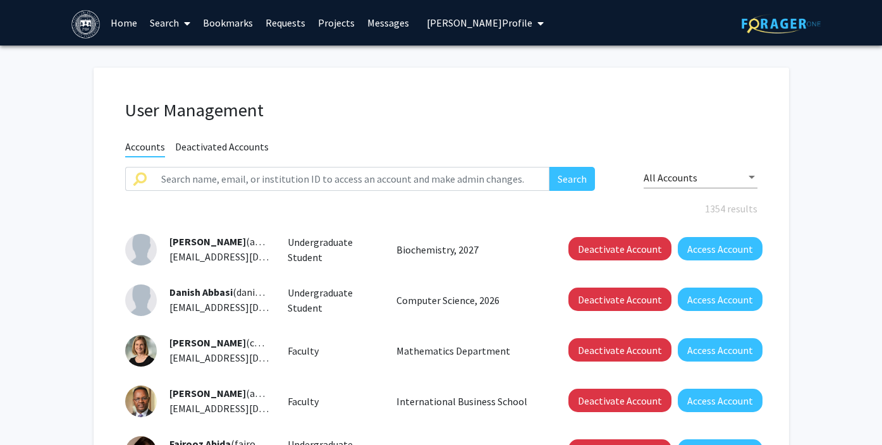
click at [161, 23] on link "Search" at bounding box center [170, 23] width 53 height 44
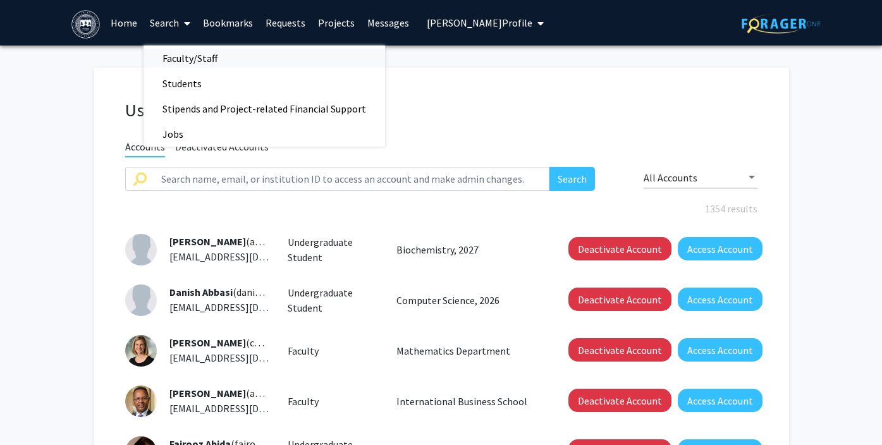
click at [159, 61] on span "Faculty/Staff" at bounding box center [190, 58] width 93 height 25
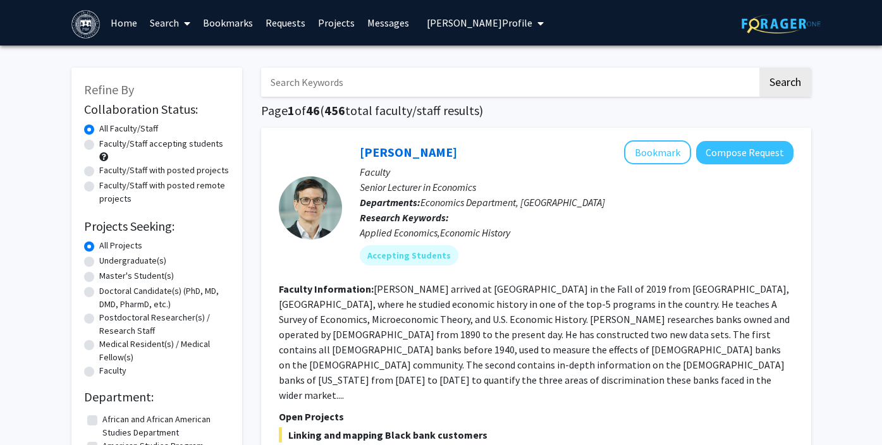
click at [538, 22] on icon "My profile dropdown to access profile and logout" at bounding box center [541, 23] width 6 height 10
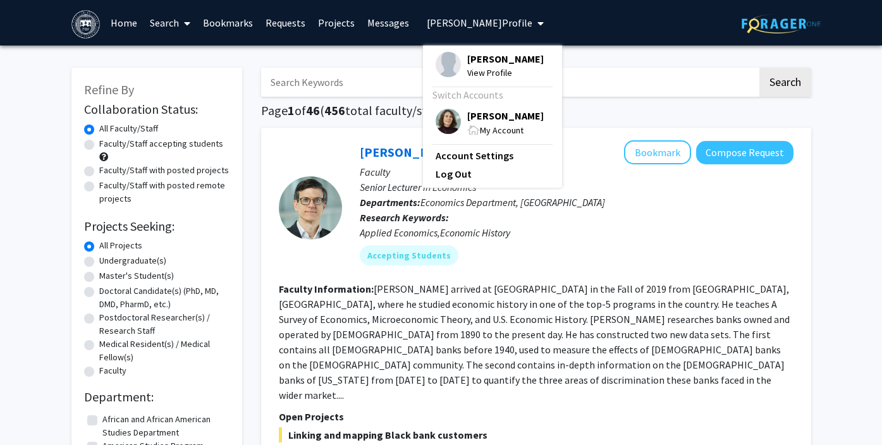
click at [484, 123] on div "My Account" at bounding box center [505, 130] width 77 height 15
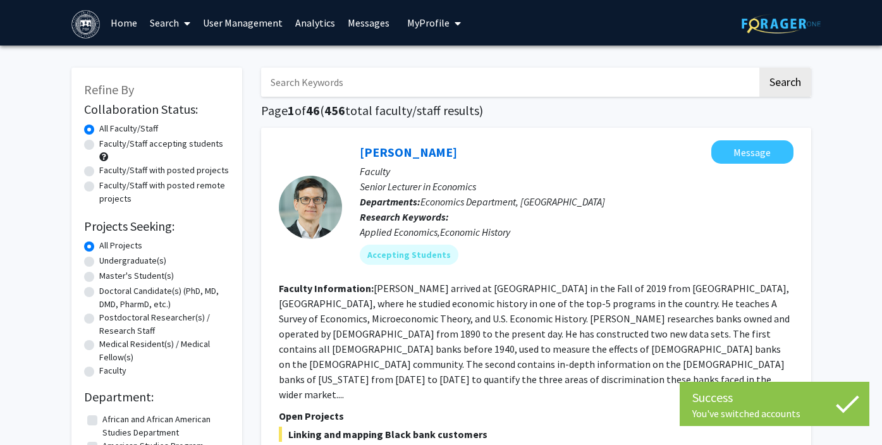
click at [157, 25] on link "Search" at bounding box center [170, 23] width 53 height 44
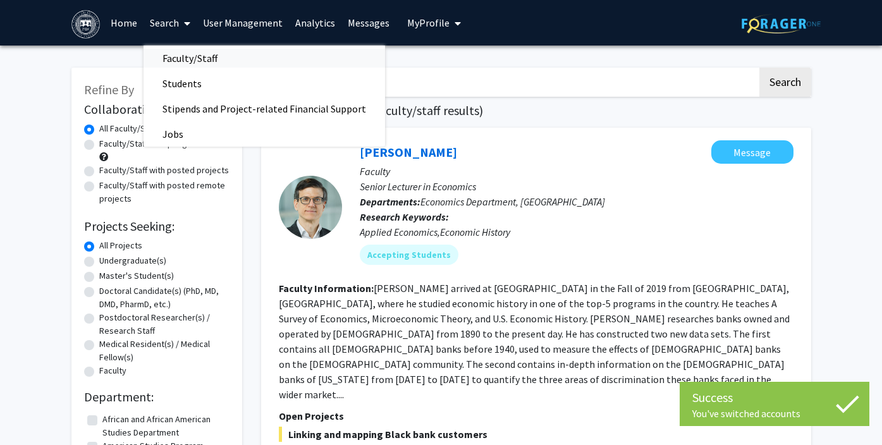
click at [160, 58] on span "Faculty/Staff" at bounding box center [190, 58] width 93 height 25
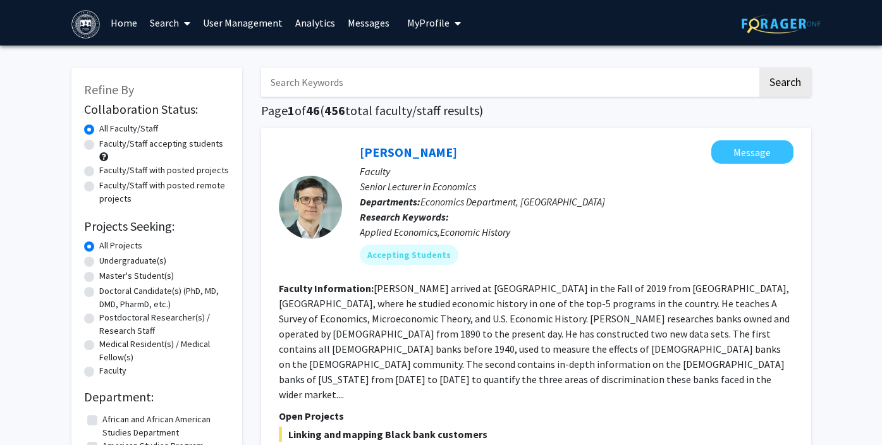
click at [311, 28] on link "Analytics" at bounding box center [315, 23] width 52 height 44
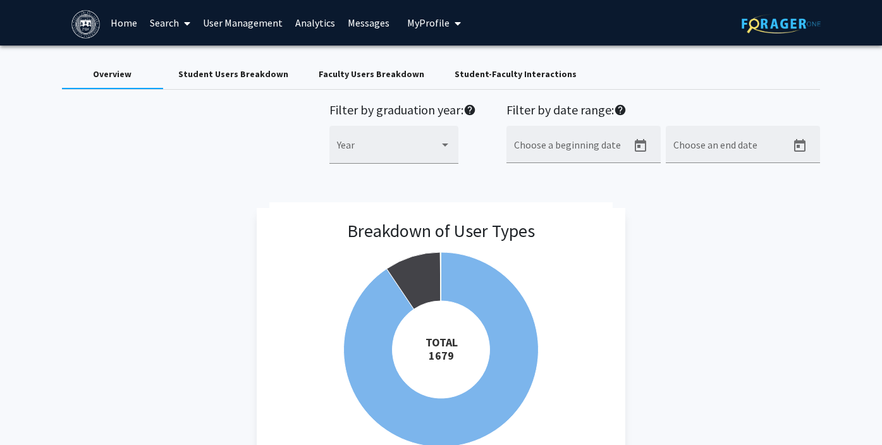
click at [247, 76] on div "Student Users Breakdown" at bounding box center [233, 74] width 110 height 13
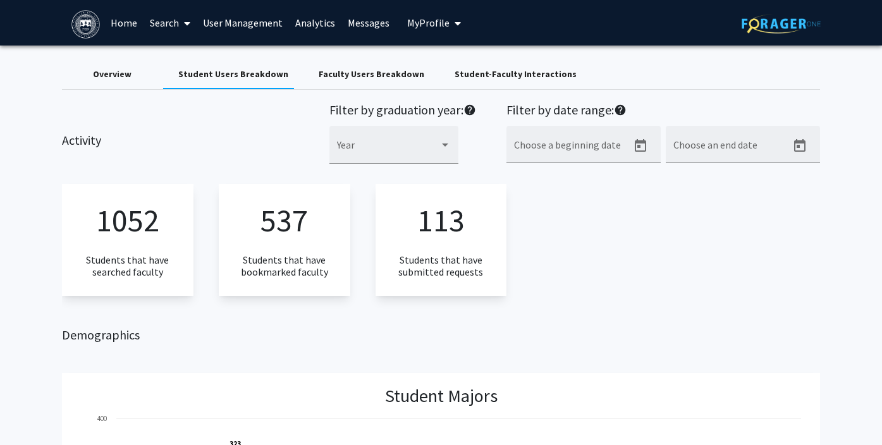
click at [547, 286] on div "1052 Students that have searched faculty 537 Students that have bookmarked facu…" at bounding box center [441, 240] width 759 height 112
click at [253, 23] on link "User Management" at bounding box center [243, 23] width 92 height 44
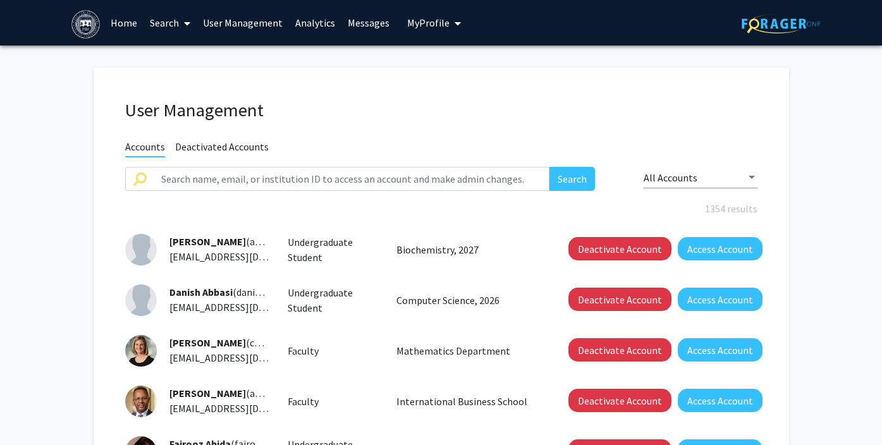
click at [312, 30] on link "Analytics" at bounding box center [315, 23] width 52 height 44
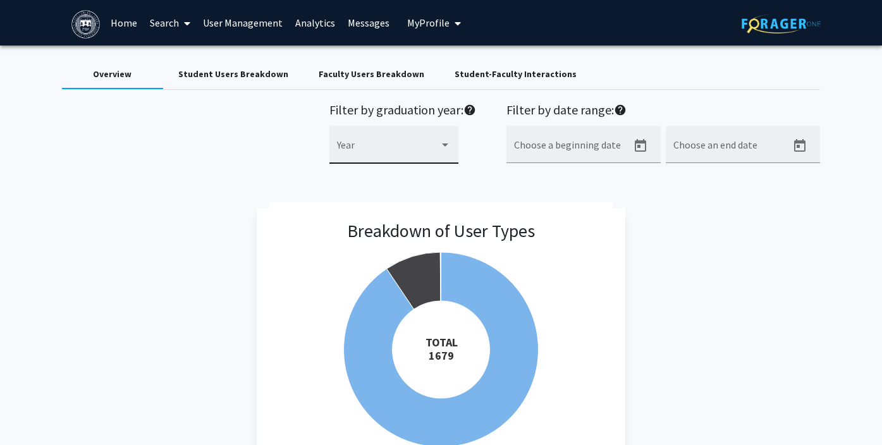
click at [444, 148] on div at bounding box center [445, 145] width 11 height 10
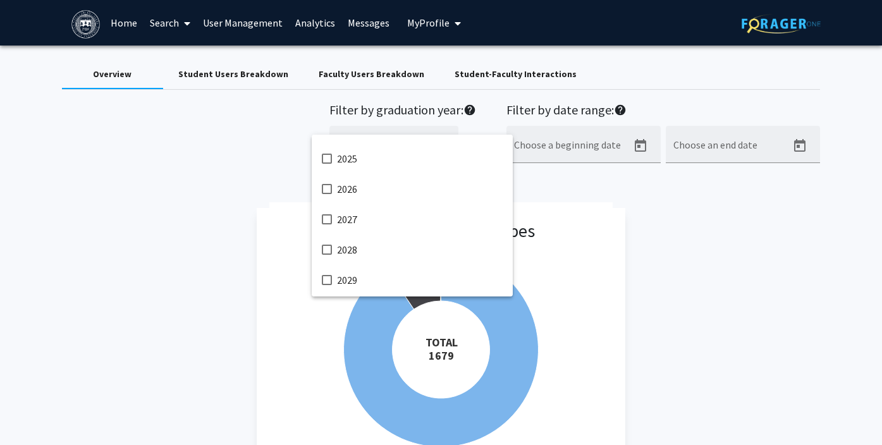
scroll to position [237, 0]
click at [326, 276] on mat-pseudo-checkbox at bounding box center [327, 278] width 10 height 10
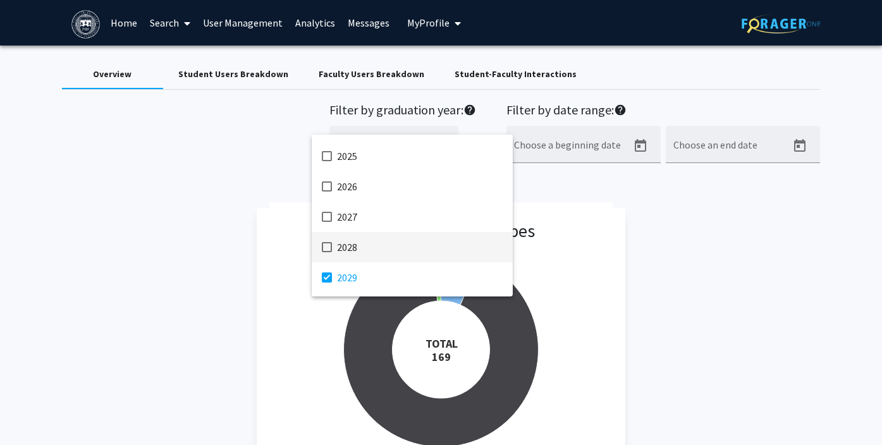
click at [329, 246] on mat-pseudo-checkbox at bounding box center [327, 247] width 10 height 10
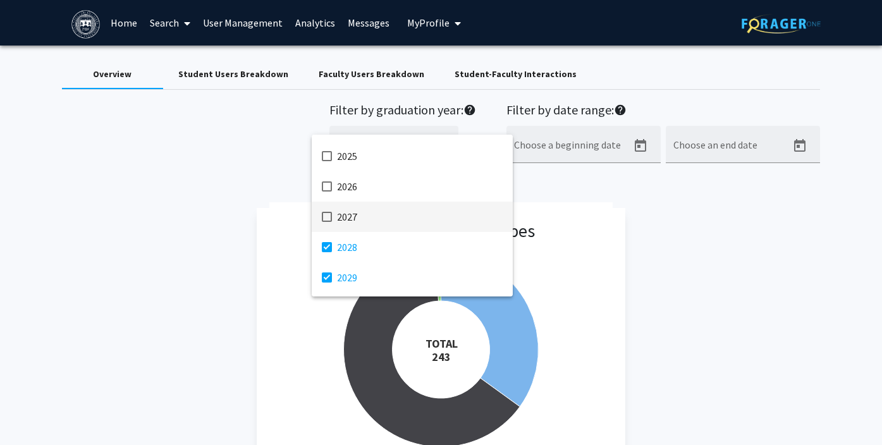
click at [328, 219] on mat-pseudo-checkbox at bounding box center [327, 217] width 10 height 10
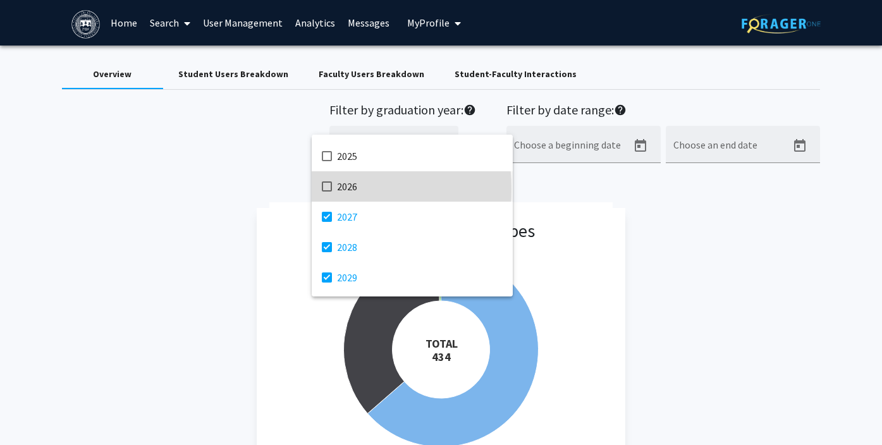
click at [328, 189] on mat-pseudo-checkbox at bounding box center [327, 187] width 10 height 10
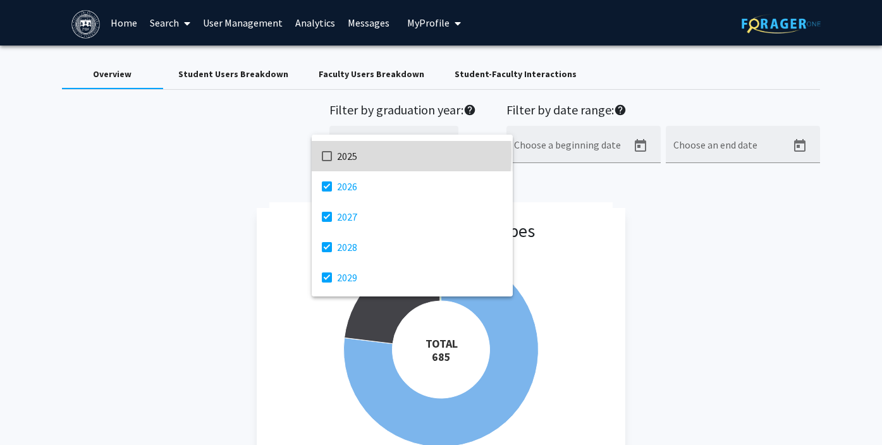
click at [330, 154] on mat-pseudo-checkbox at bounding box center [327, 156] width 10 height 10
